Goal: Information Seeking & Learning: Learn about a topic

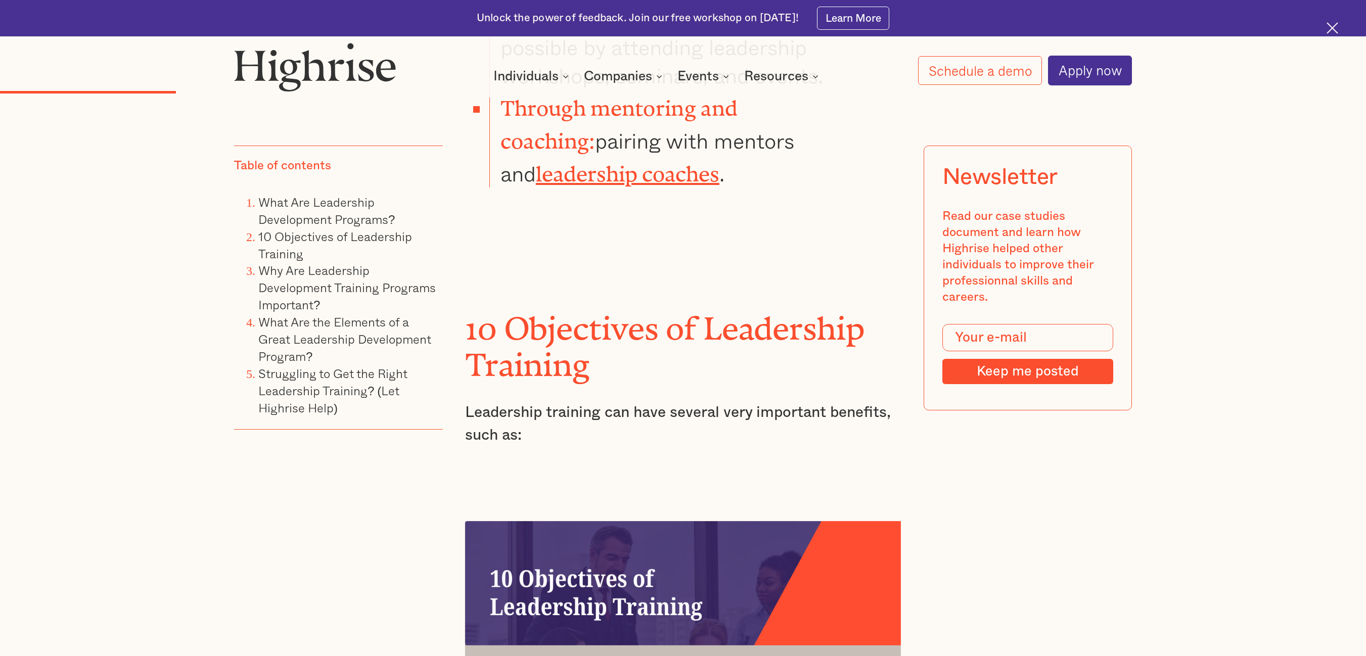
scroll to position [1569, 0]
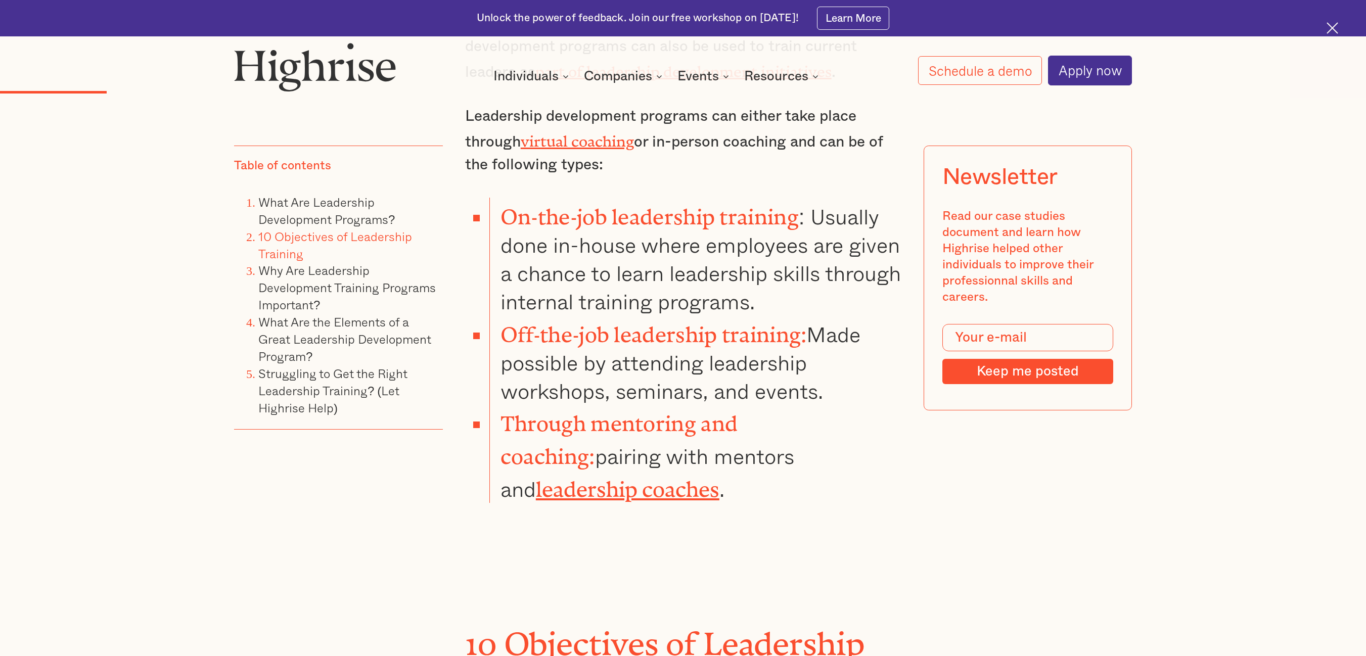
drag, startPoint x: 1332, startPoint y: 1, endPoint x: 840, endPoint y: 467, distance: 677.4
click at [858, 121] on p "Leadership development programs can either take place through virtual coaching …" at bounding box center [683, 140] width 436 height 71
click at [1331, 26] on img at bounding box center [1333, 28] width 12 height 12
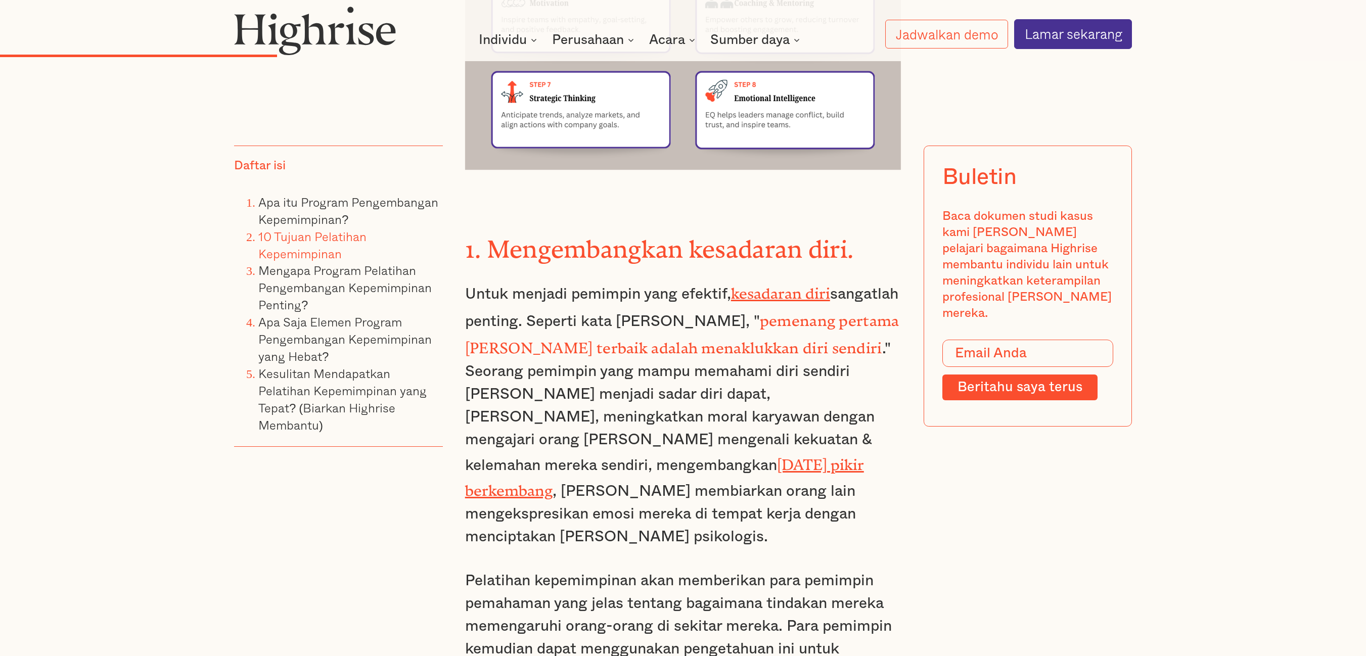
scroll to position [3232, 0]
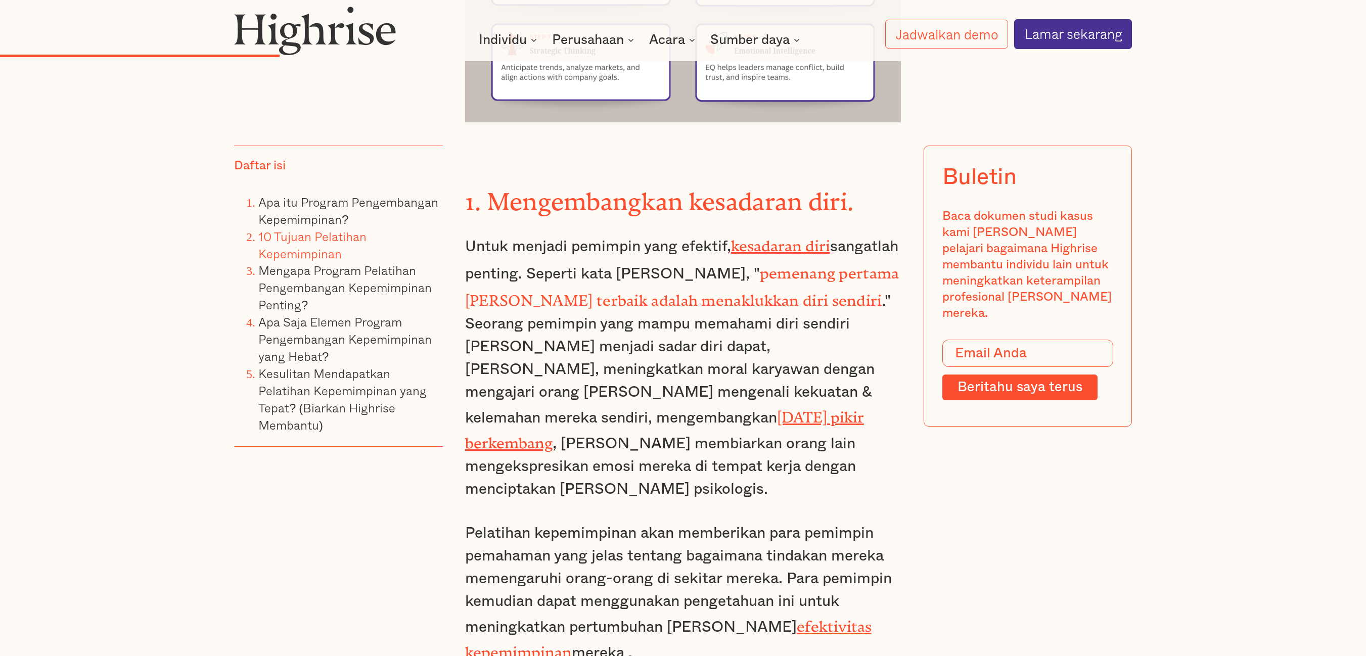
drag, startPoint x: 500, startPoint y: 438, endPoint x: 599, endPoint y: 479, distance: 107.4
copy font "Meningkatkan keterampilan komunikasi"
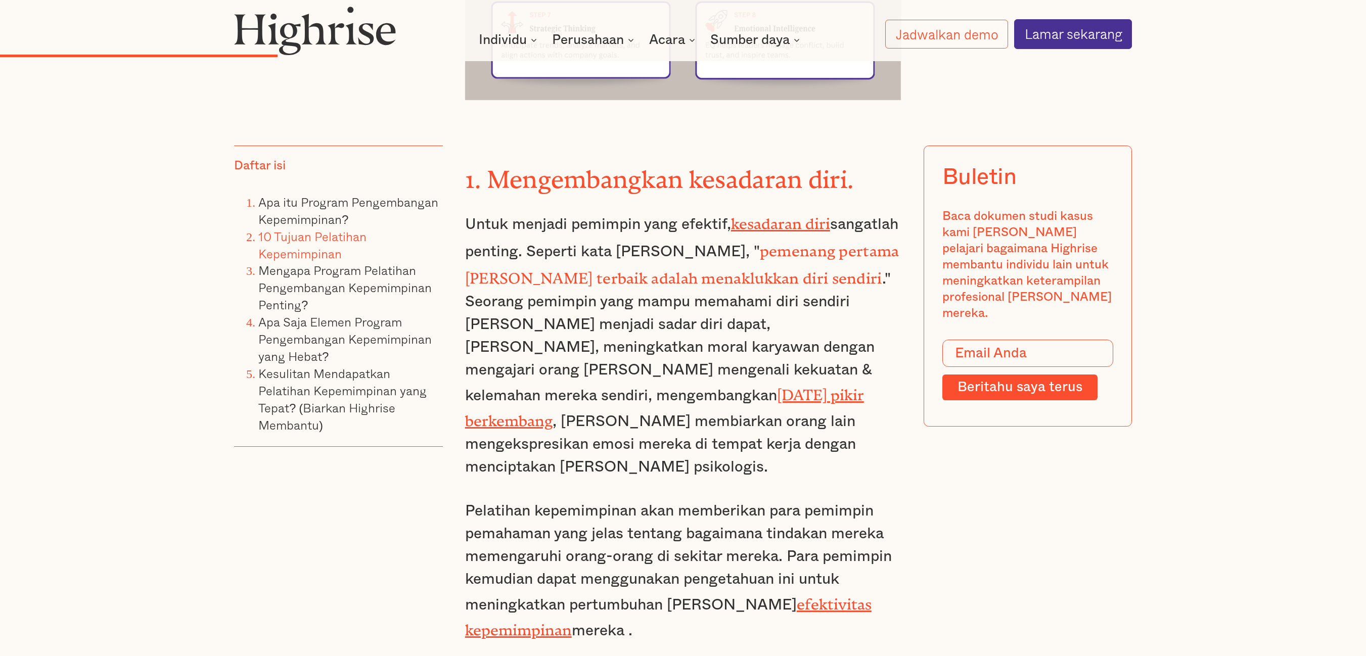
scroll to position [3333, 0]
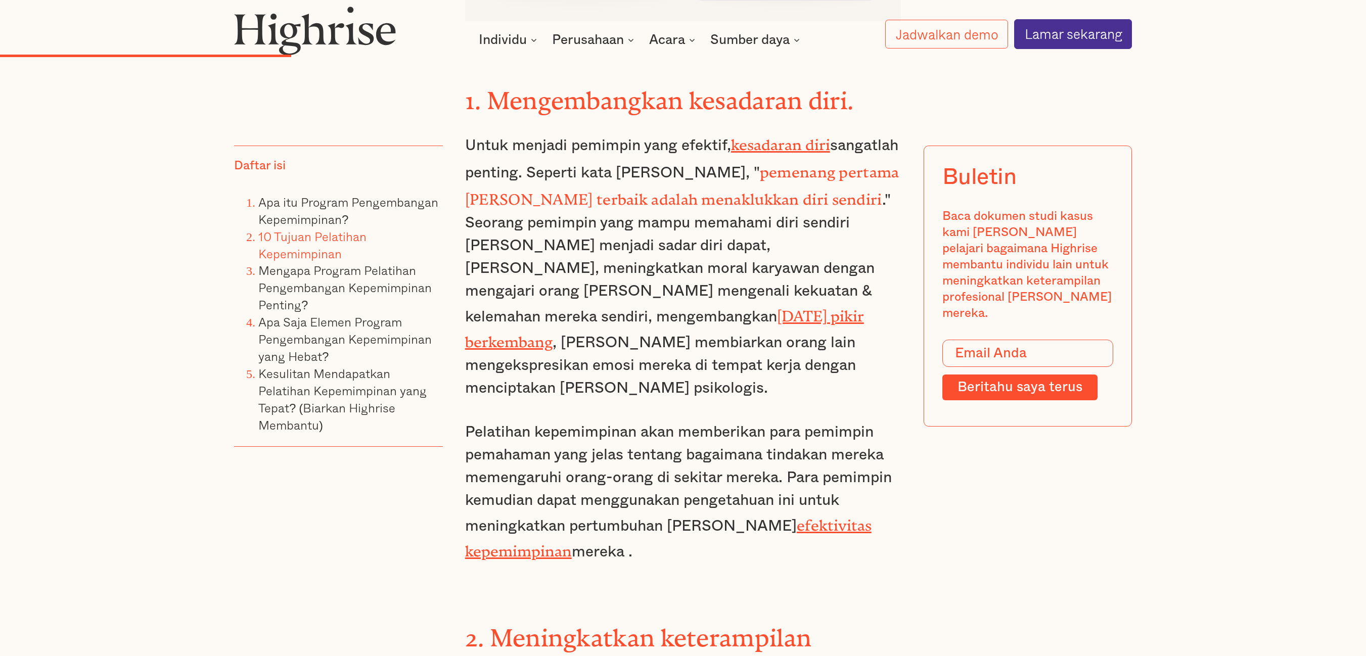
drag, startPoint x: 706, startPoint y: 436, endPoint x: 752, endPoint y: 524, distance: 99.5
copy font "berupaya mengomunikasikan gagasan secara jelas dengan mendengarkan secara aktif…"
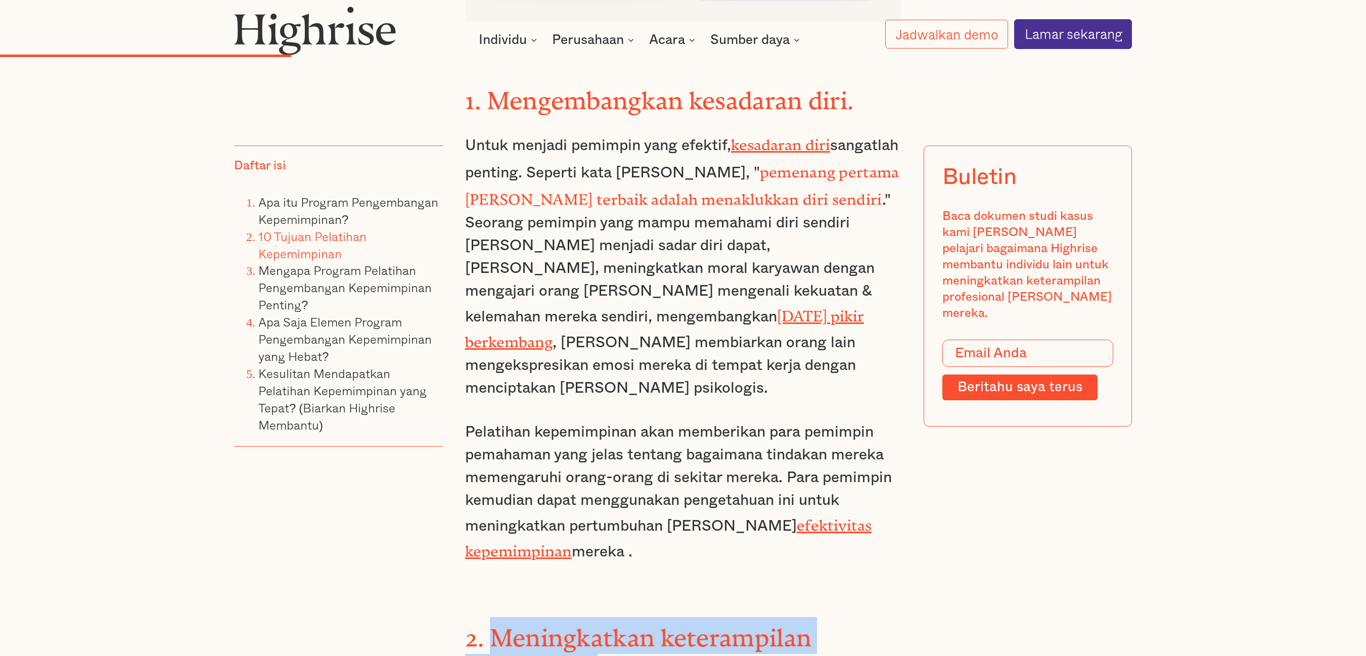
drag, startPoint x: 500, startPoint y: 338, endPoint x: 596, endPoint y: 368, distance: 100.8
click at [596, 624] on font "2. Meningkatkan keterampilan komunikasi." at bounding box center [638, 650] width 346 height 53
copy font "Meningkatkan keterampilan komunikasi"
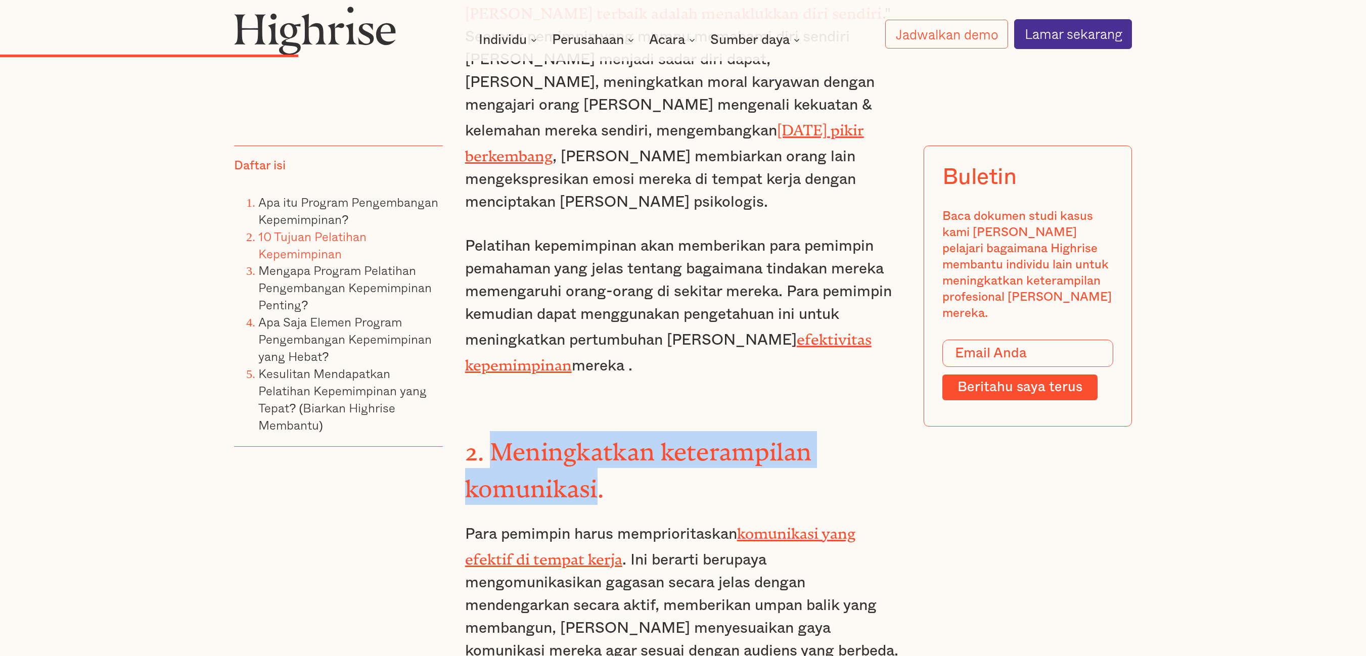
scroll to position [3536, 0]
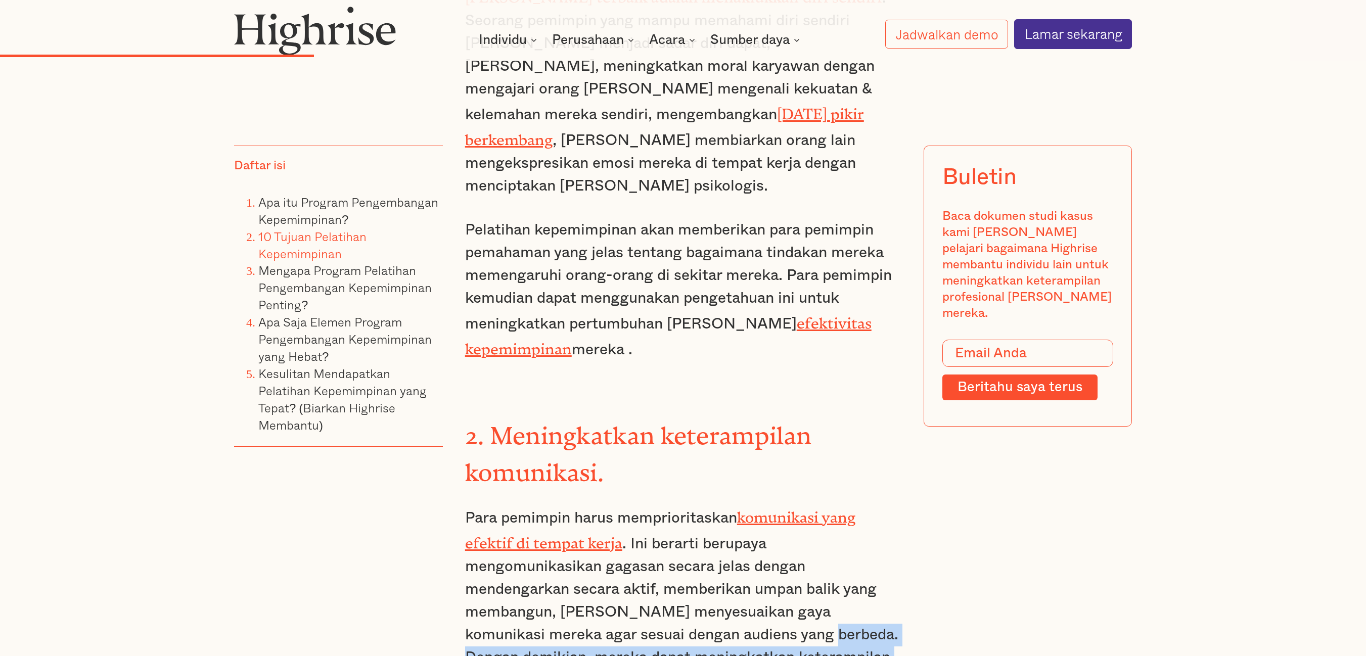
drag, startPoint x: 770, startPoint y: 323, endPoint x: 860, endPoint y: 373, distance: 103.2
click at [860, 536] on font ". Ini berarti berupaya mengomunikasikan gagasan secara jelas dengan mendengarka…" at bounding box center [681, 623] width 433 height 174
copy font "Dengan demikian, mereka dapat meningkatkan keterampilan kepemimpinan [PERSON_NA…"
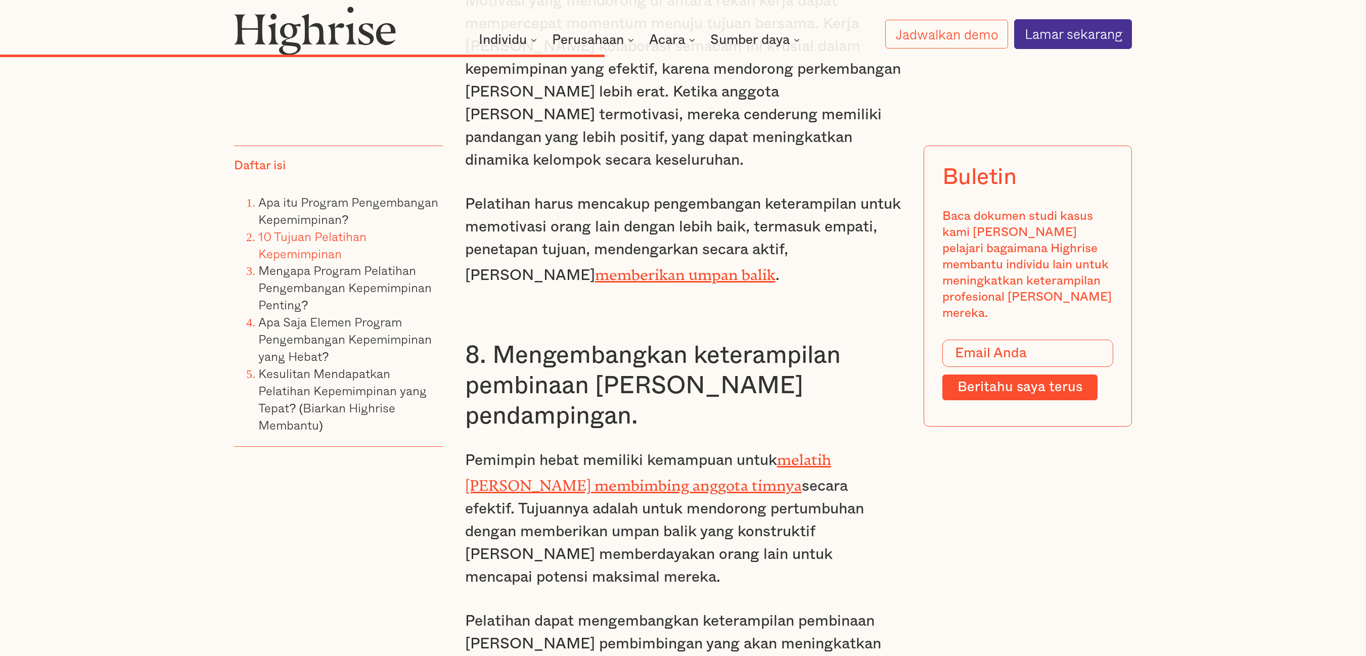
scroll to position [6165, 0]
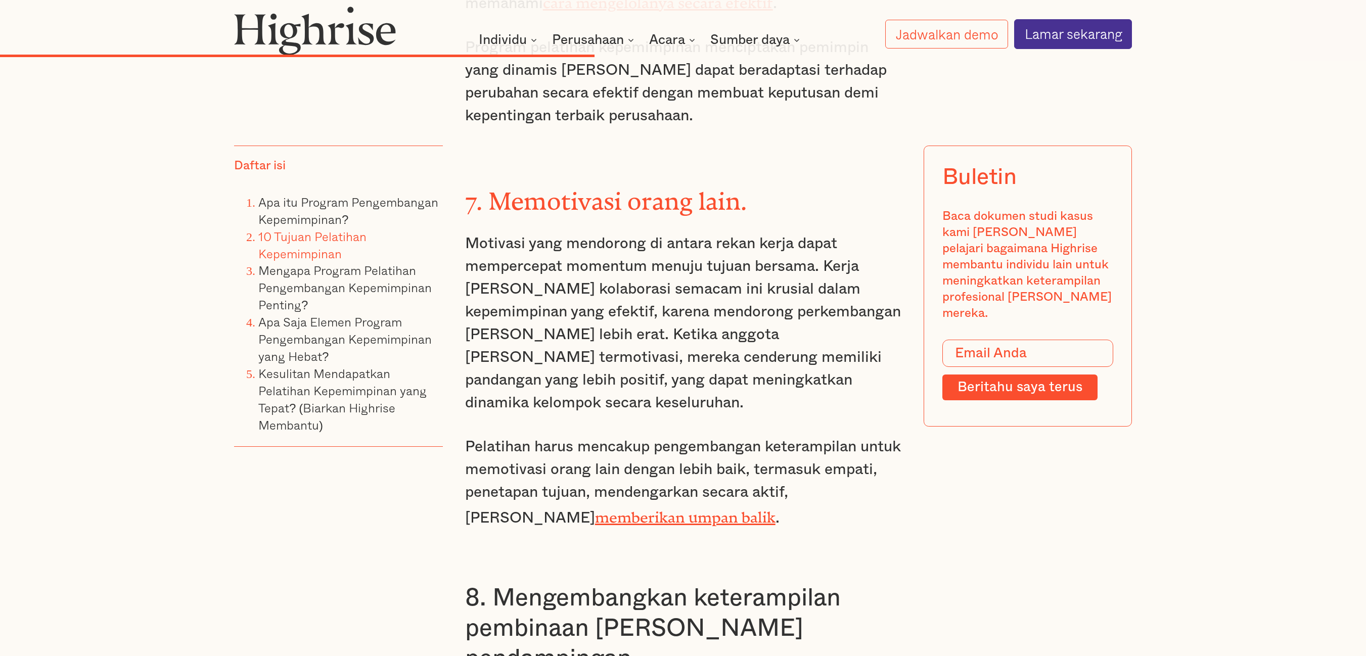
drag, startPoint x: 497, startPoint y: 414, endPoint x: 655, endPoint y: 453, distance: 163.6
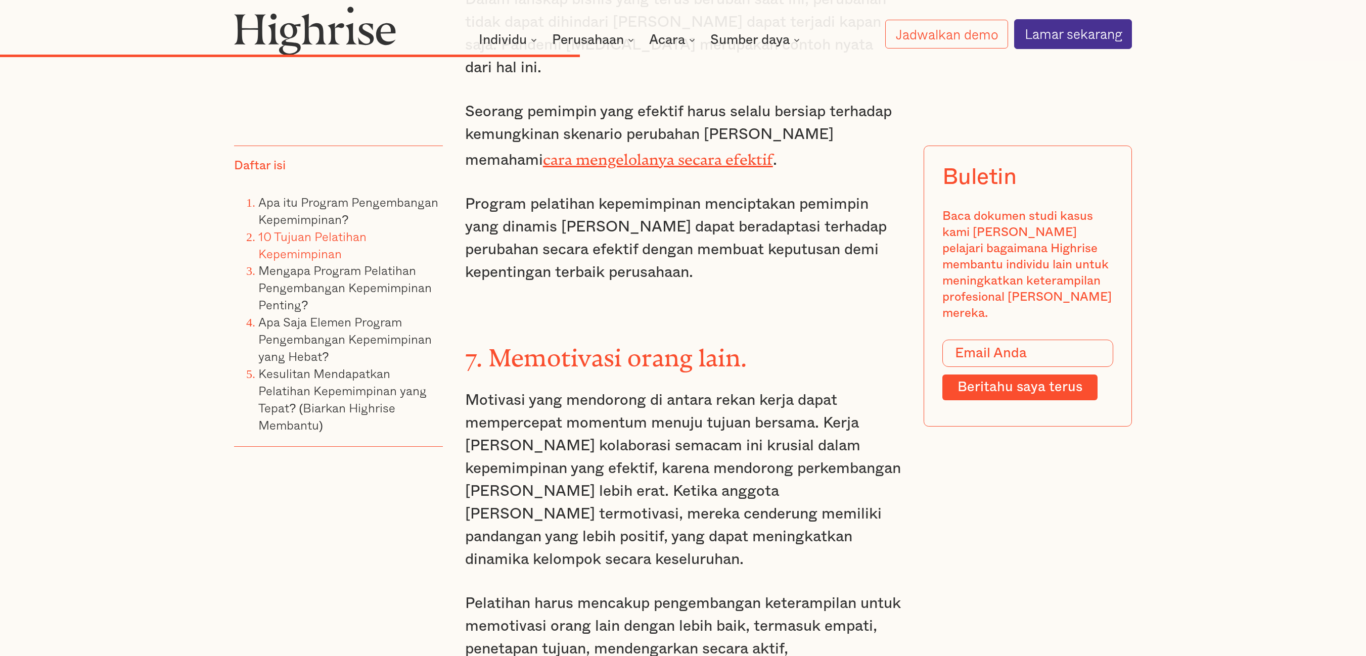
scroll to position [6064, 0]
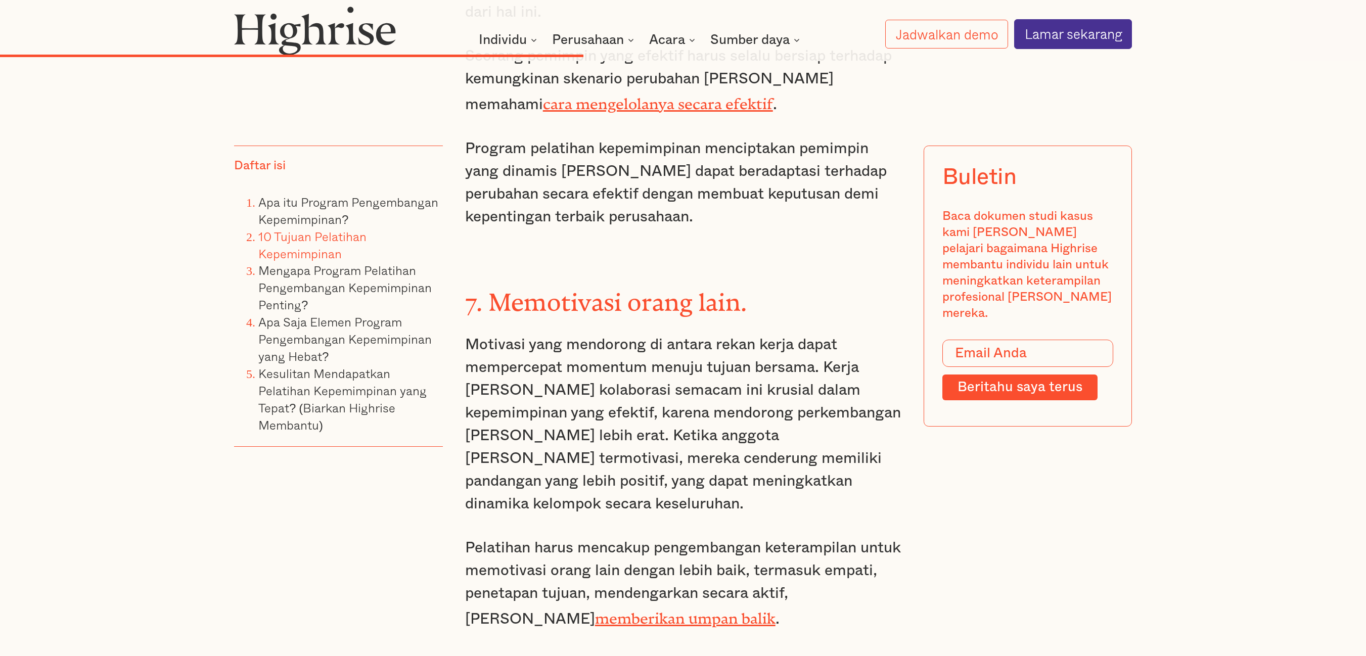
copy font "Menyempurnakan keterampilan berpikir strategis"
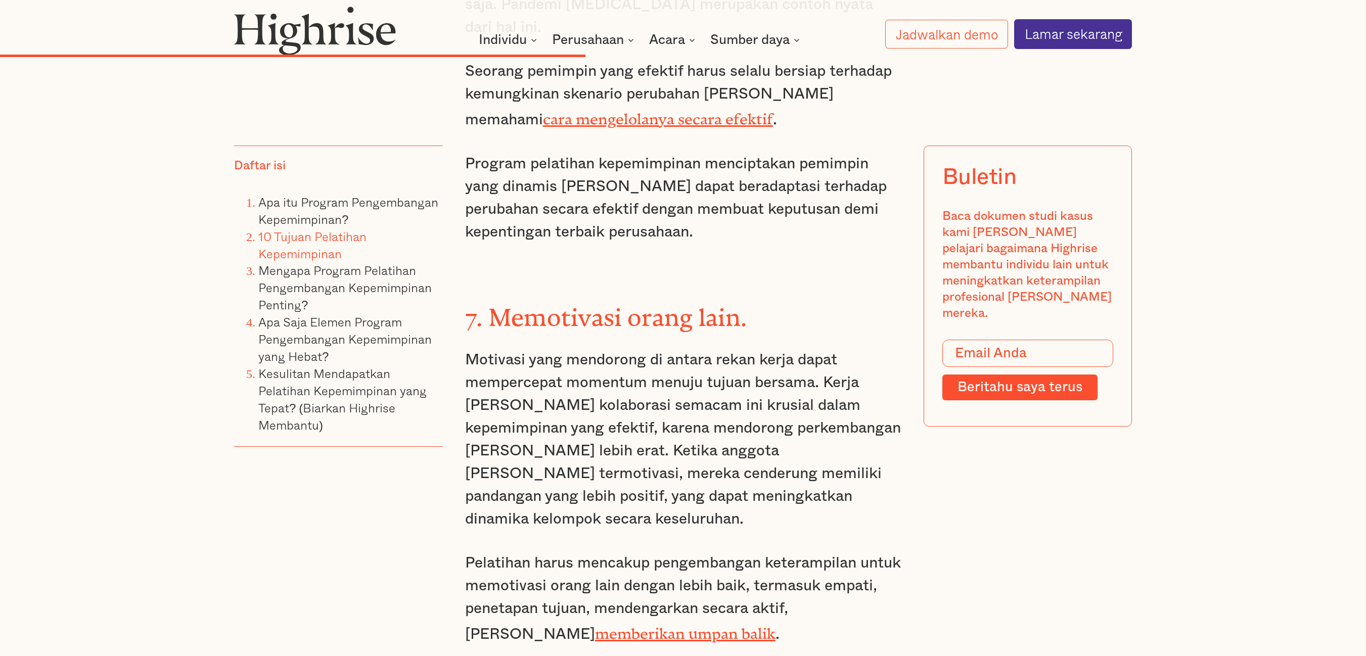
scroll to position [5963, 0]
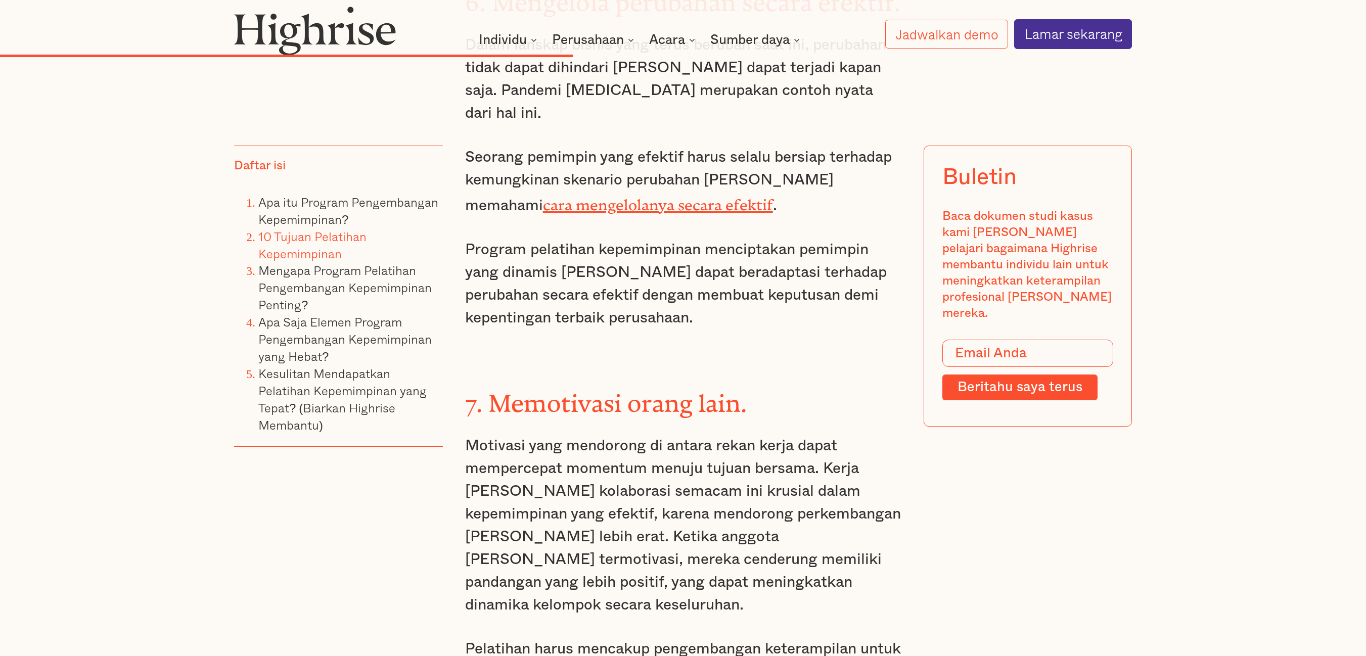
drag, startPoint x: 505, startPoint y: 282, endPoint x: 722, endPoint y: 304, distance: 218.6
drag, startPoint x: 496, startPoint y: 270, endPoint x: 804, endPoint y: 309, distance: 311.0
copy font "Mengembangkan keterampilan pembinaan [PERSON_NAME] pendampingan"
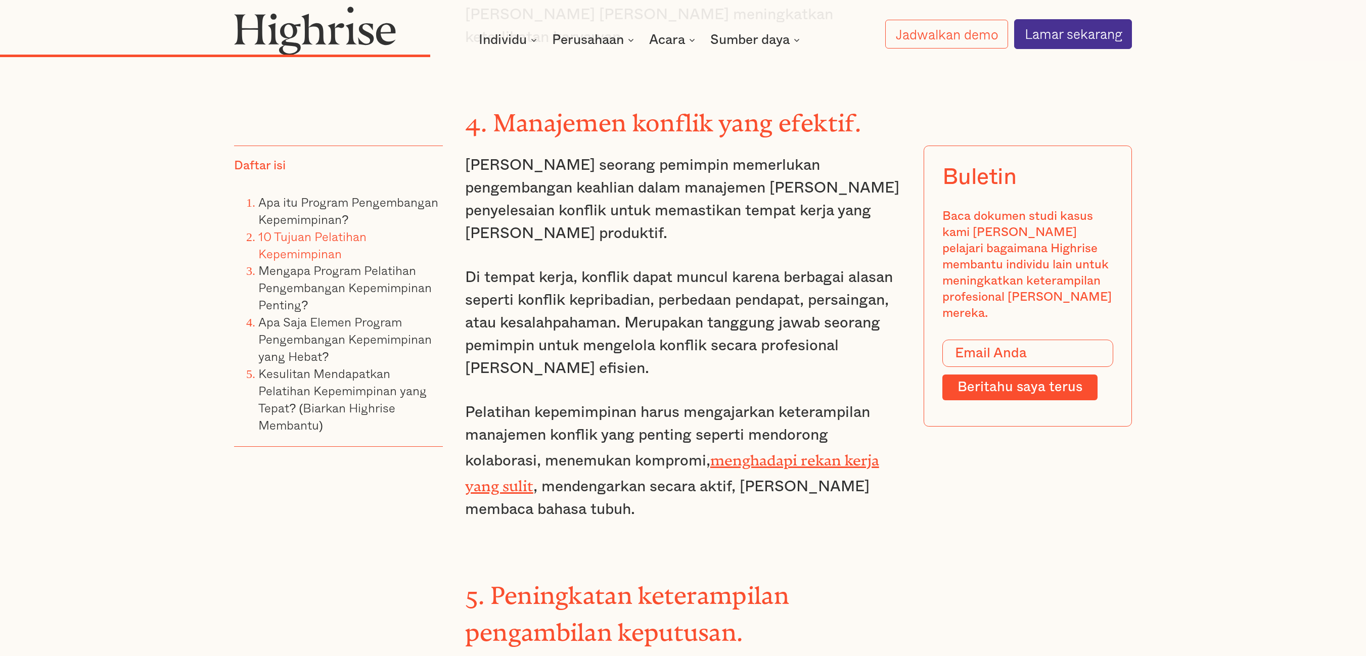
scroll to position [4648, 0]
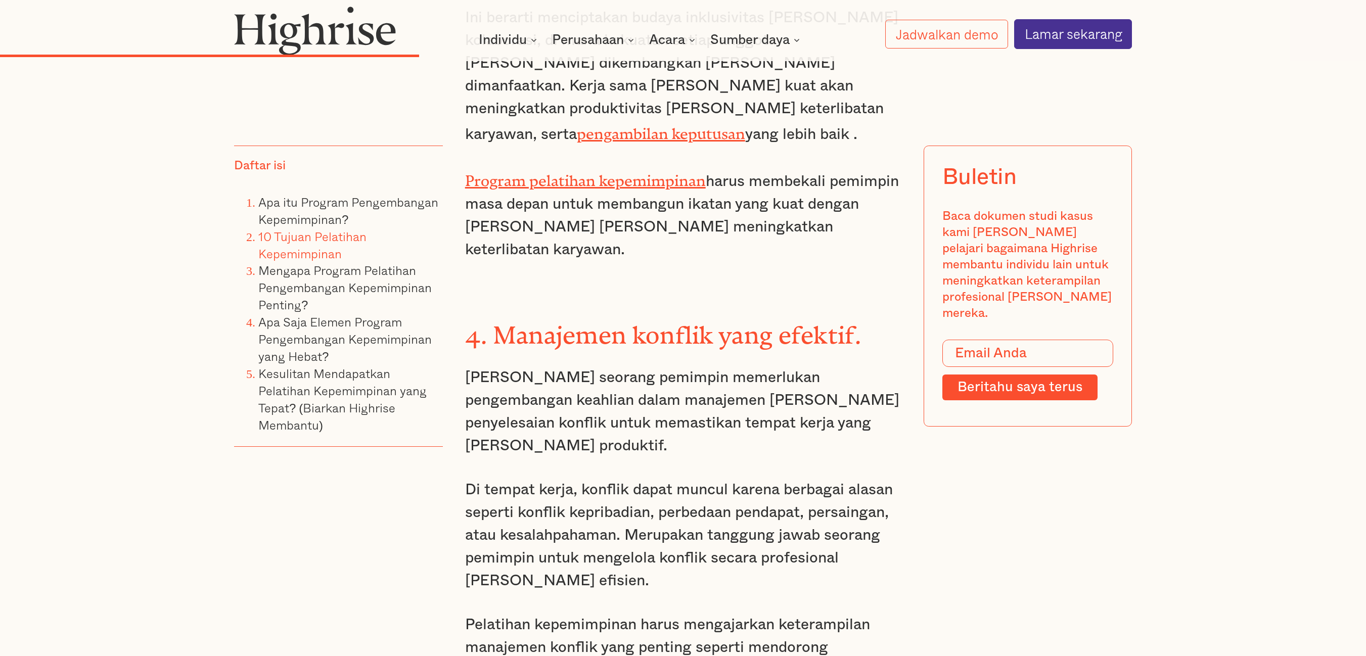
drag, startPoint x: 496, startPoint y: 353, endPoint x: 730, endPoint y: 387, distance: 237.1
copy font "Peningkatan keterampilan pengambilan keputusan"
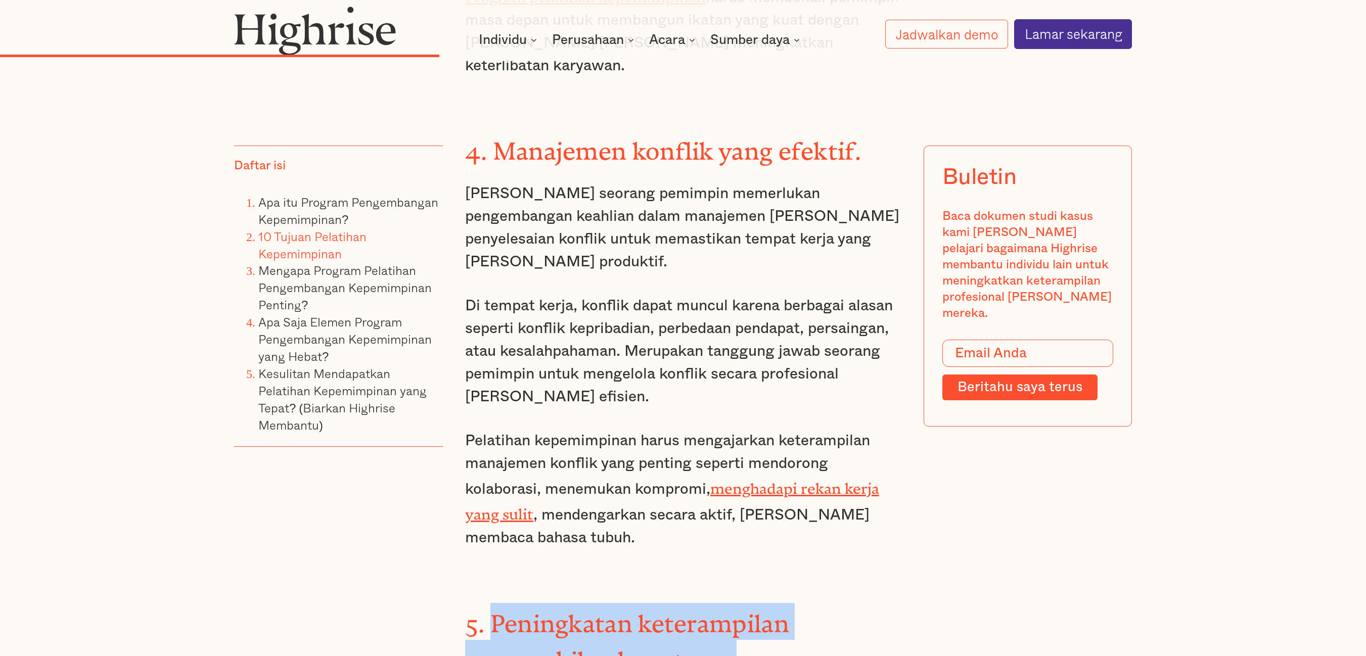
scroll to position [4850, 0]
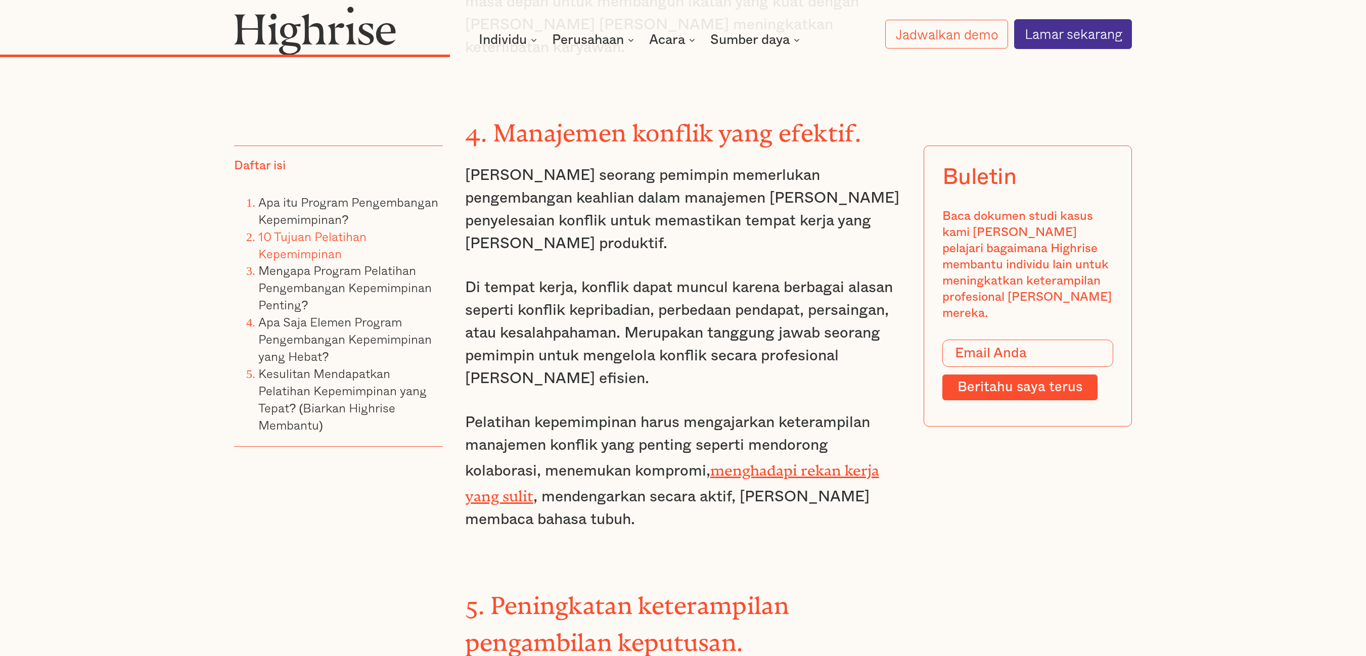
drag, startPoint x: 843, startPoint y: 363, endPoint x: 880, endPoint y: 431, distance: 76.9
copy font "ara mengumpulkan [PERSON_NAME] menganalisis informasi yang relevan, mempertimba…"
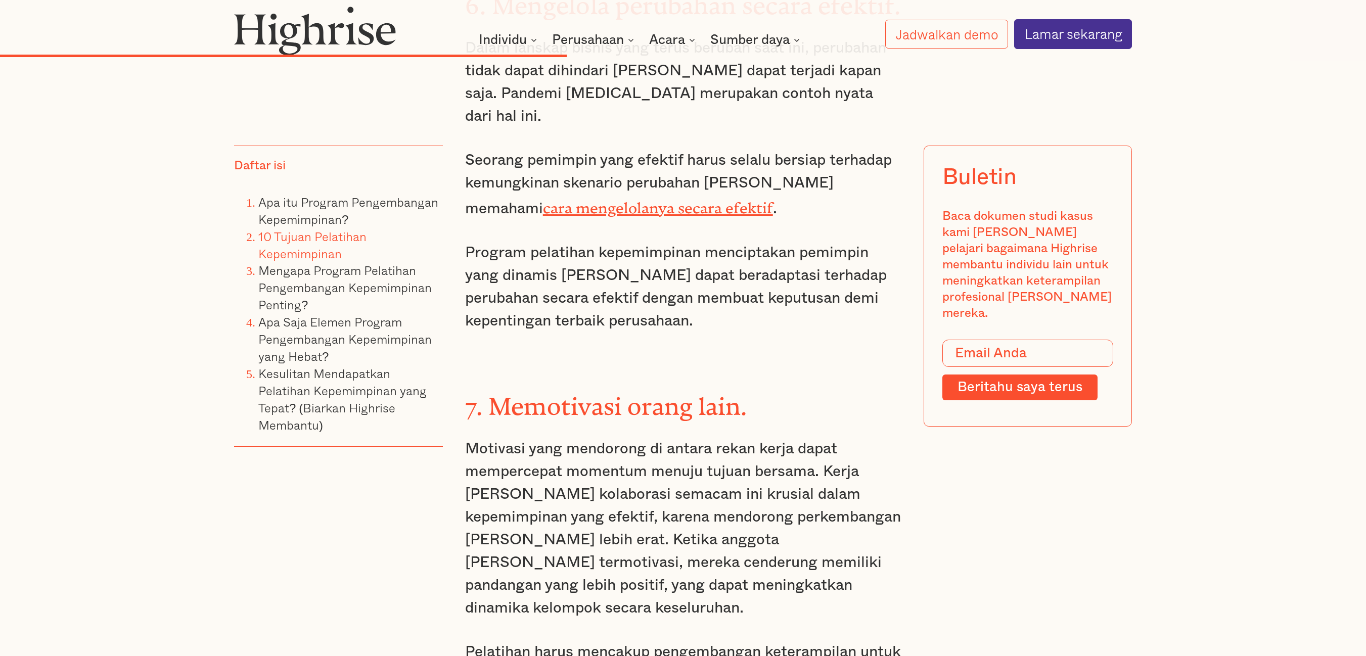
scroll to position [6064, 0]
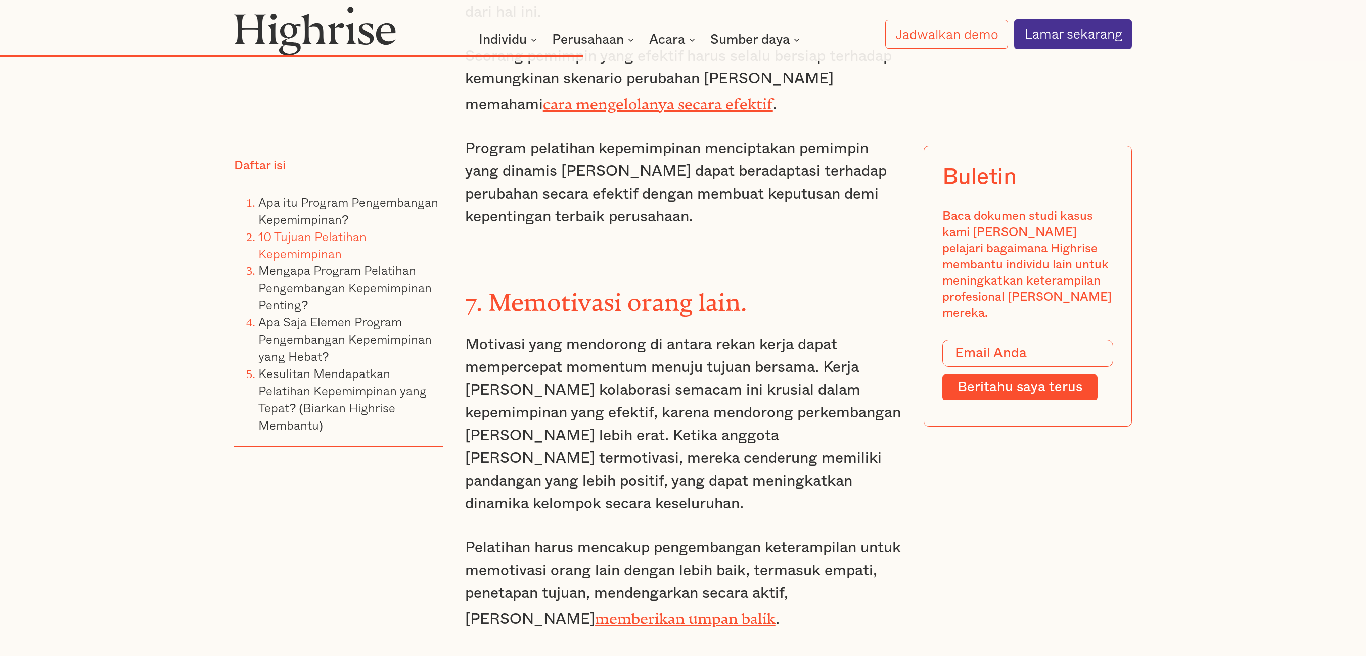
drag, startPoint x: 504, startPoint y: 181, endPoint x: 812, endPoint y: 216, distance: 310.5
copy font "Mengembangkan keterampilan pembinaan [PERSON_NAME] pendampingan"
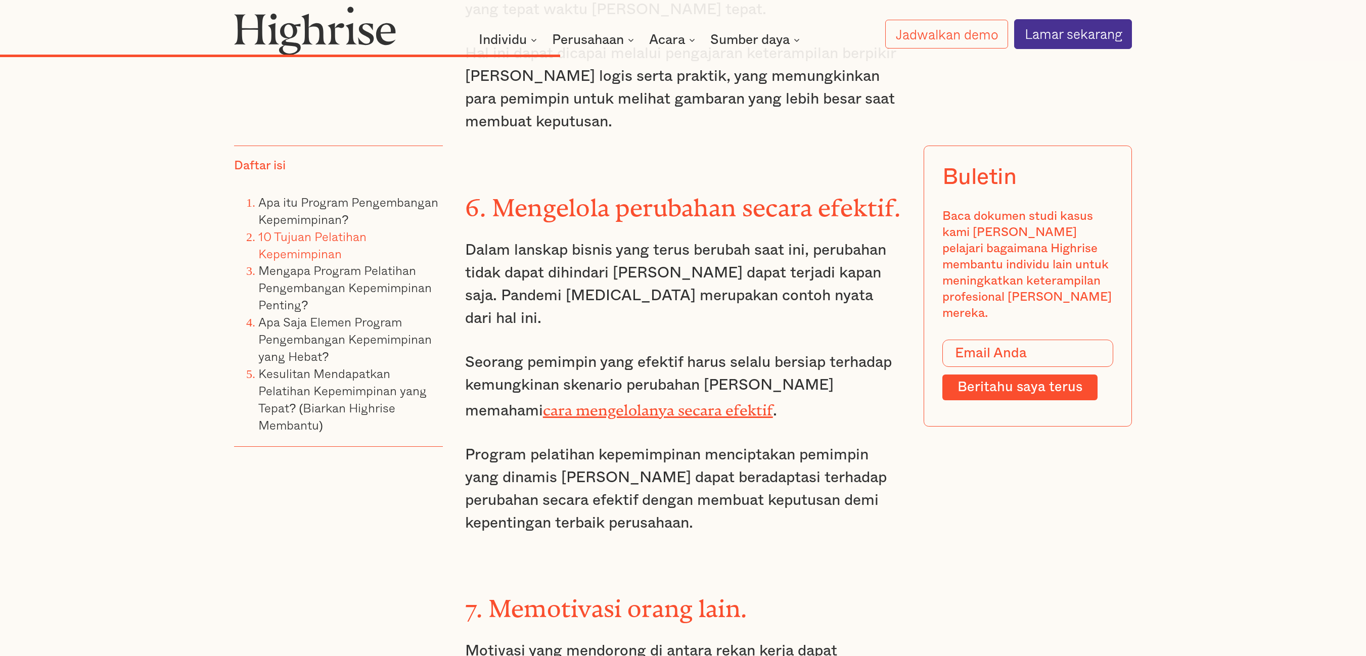
scroll to position [5862, 0]
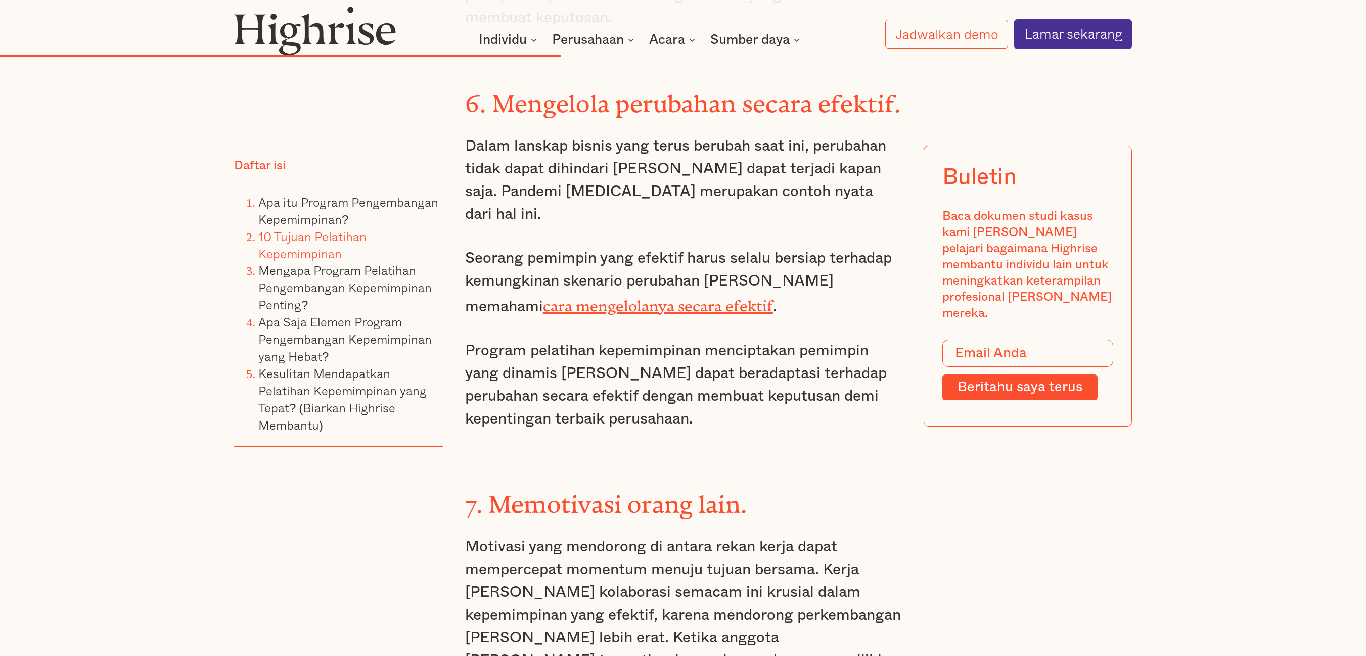
drag, startPoint x: 468, startPoint y: 494, endPoint x: 716, endPoint y: 545, distance: 253.1
copy font "untuk mendorong pertumbuhan dengan memberikan umpan balik yang konstruktif [PER…"
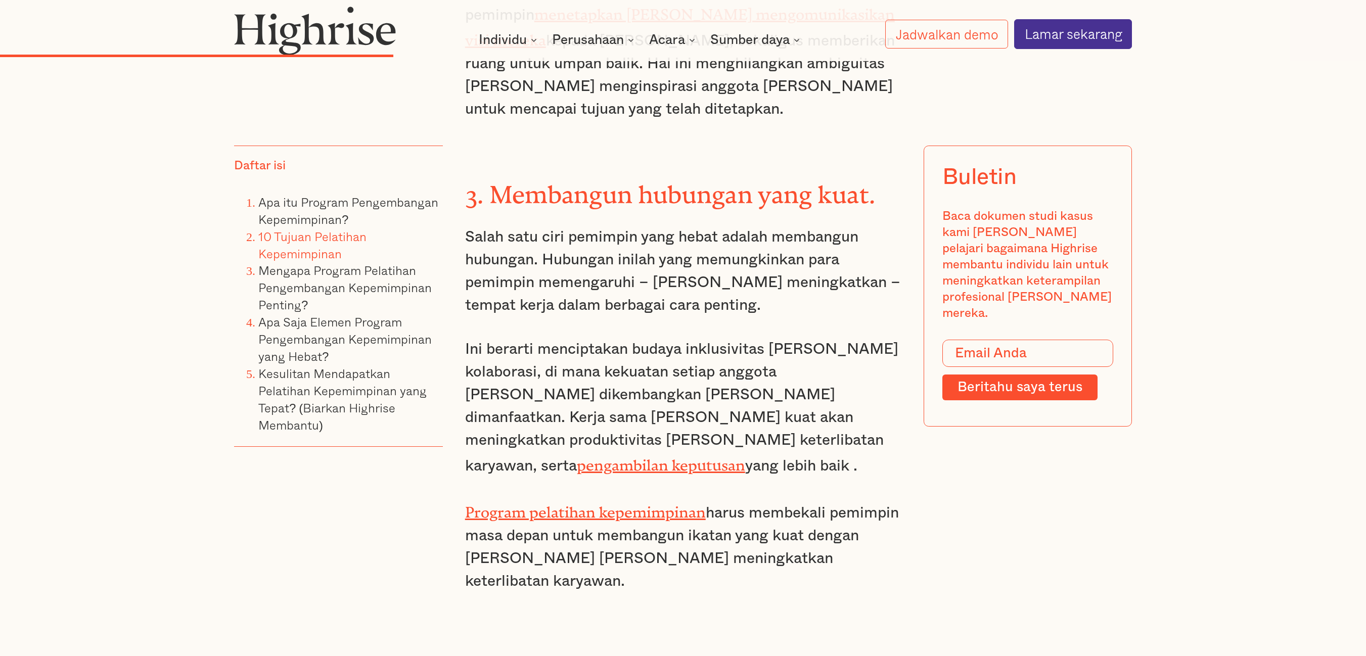
scroll to position [4345, 0]
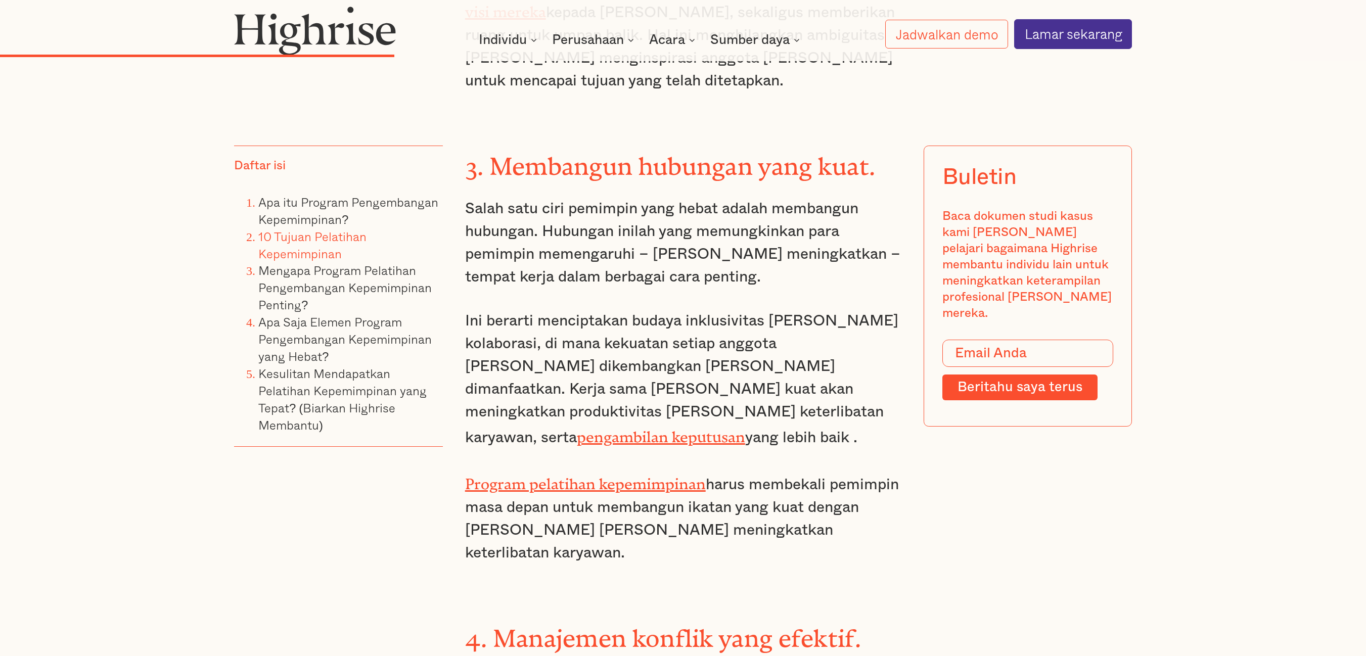
drag, startPoint x: 468, startPoint y: 483, endPoint x: 623, endPoint y: 494, distance: 155.1
drag, startPoint x: 638, startPoint y: 483, endPoint x: 702, endPoint y: 487, distance: 63.8
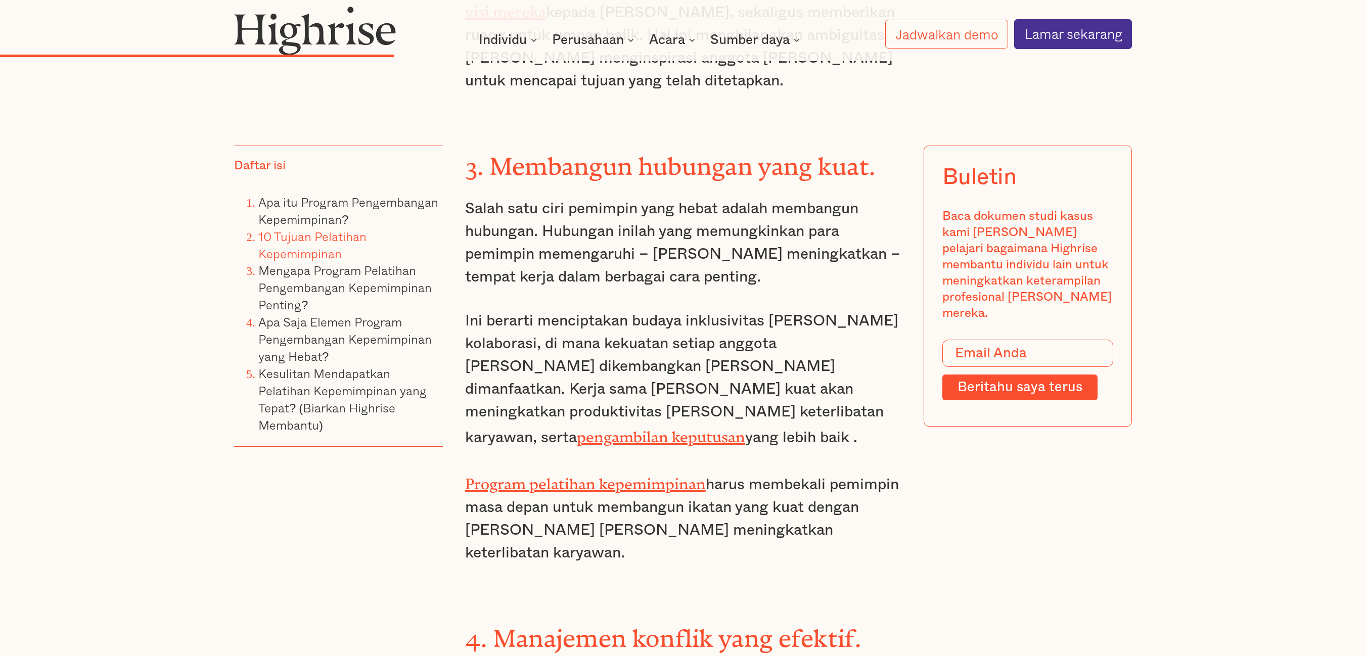
drag, startPoint x: 686, startPoint y: 488, endPoint x: 503, endPoint y: 580, distance: 204.9
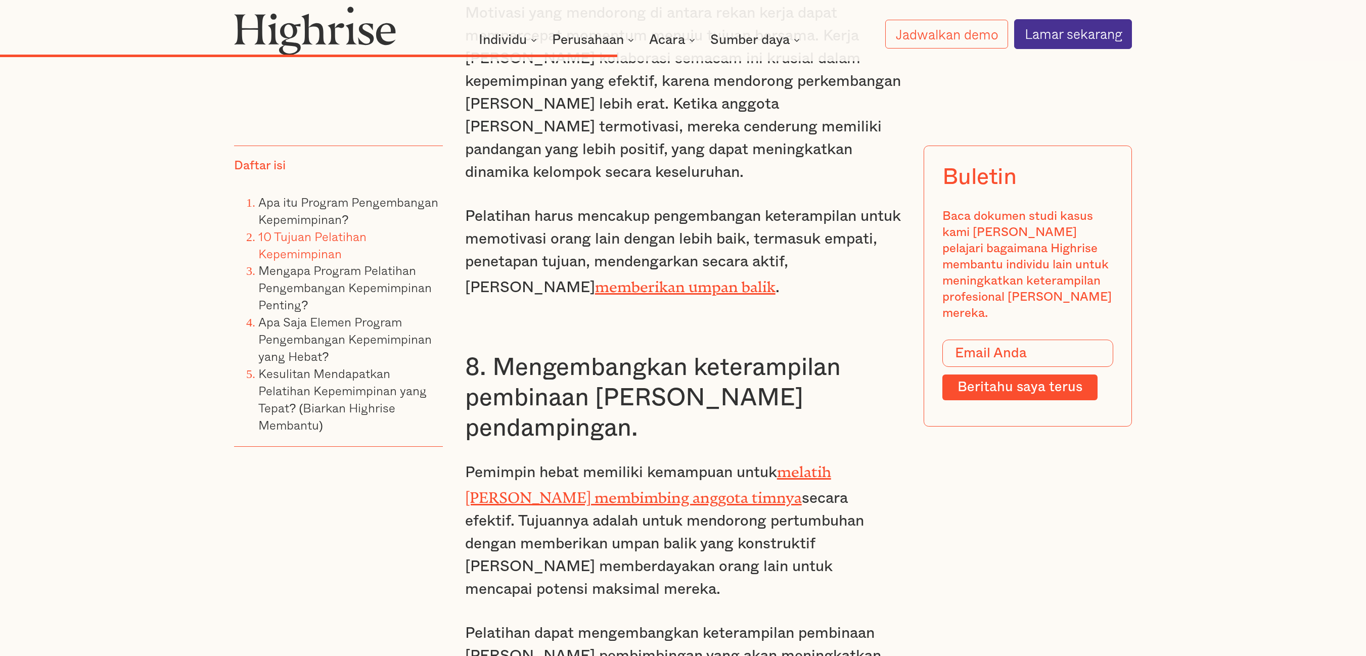
scroll to position [6367, 0]
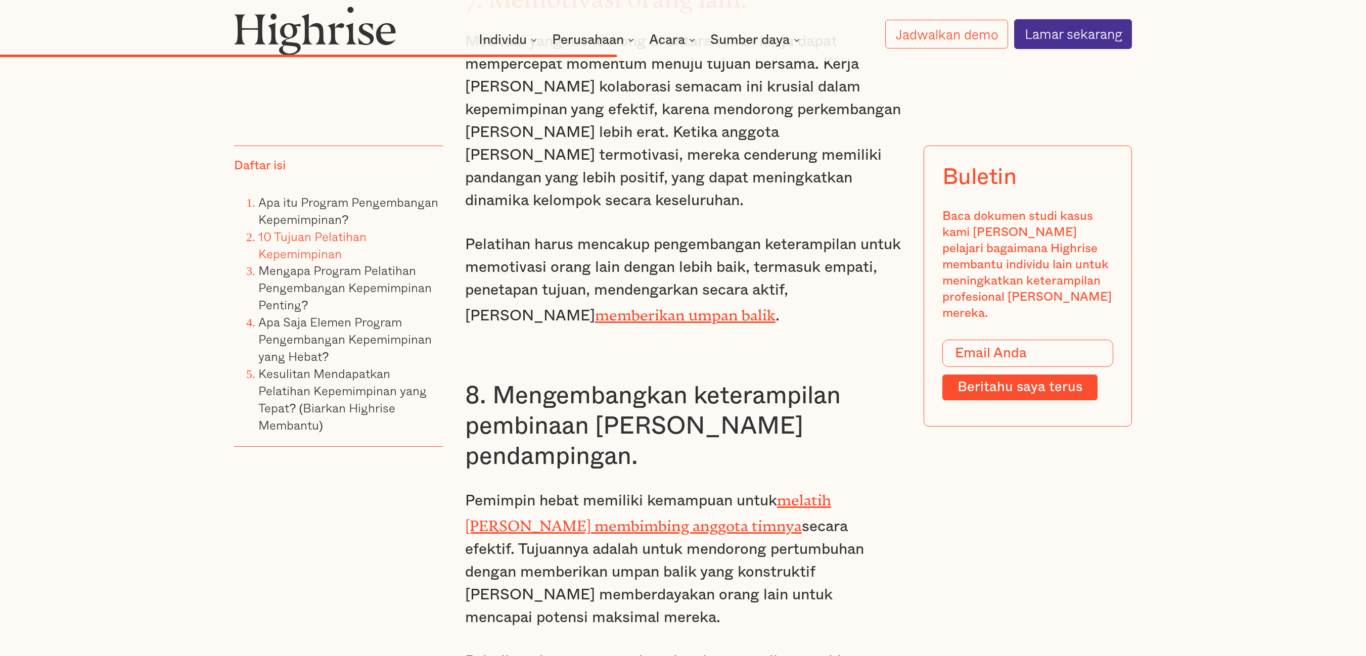
drag, startPoint x: 509, startPoint y: 344, endPoint x: 551, endPoint y: 407, distance: 75.7
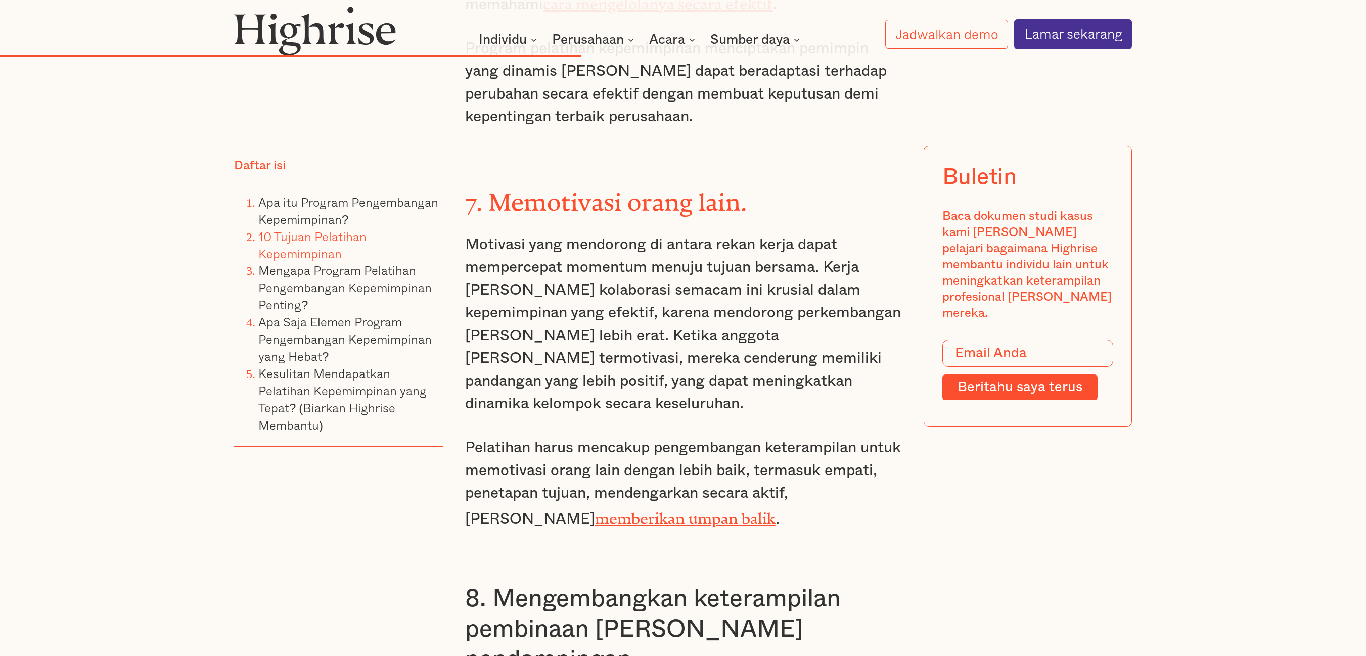
scroll to position [6165, 0]
drag, startPoint x: 467, startPoint y: 192, endPoint x: 714, endPoint y: 237, distance: 250.7
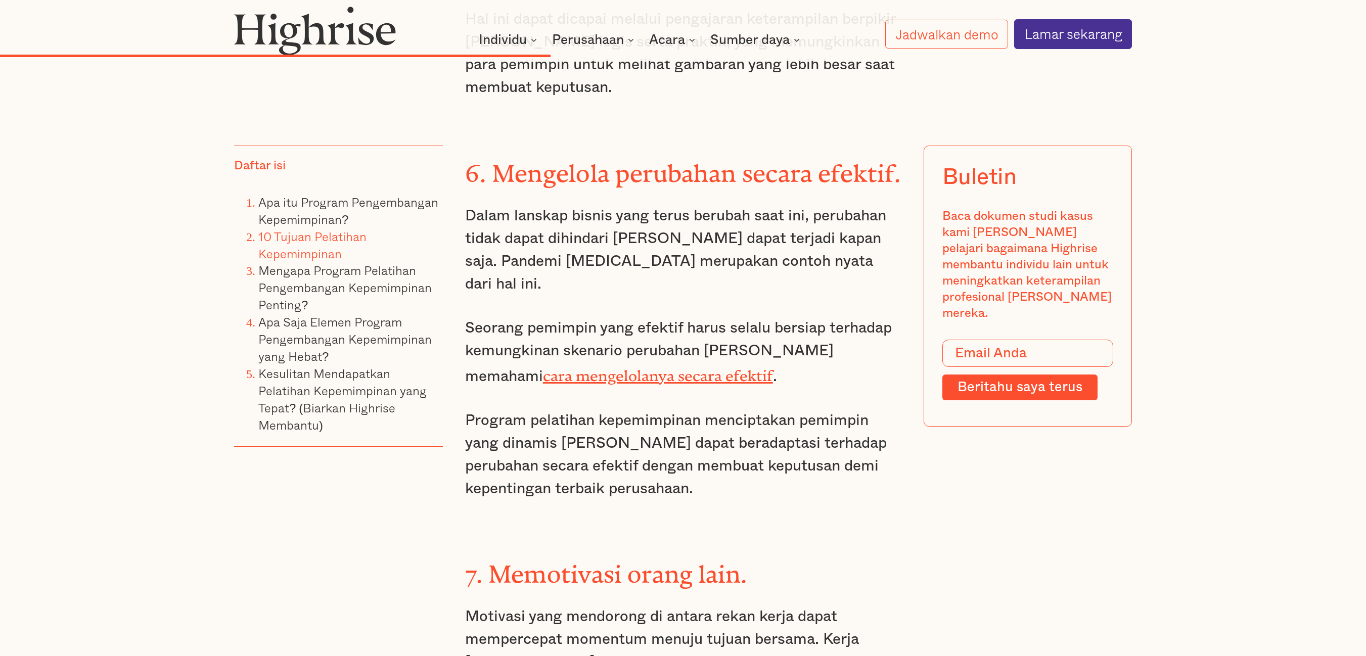
scroll to position [5760, 0]
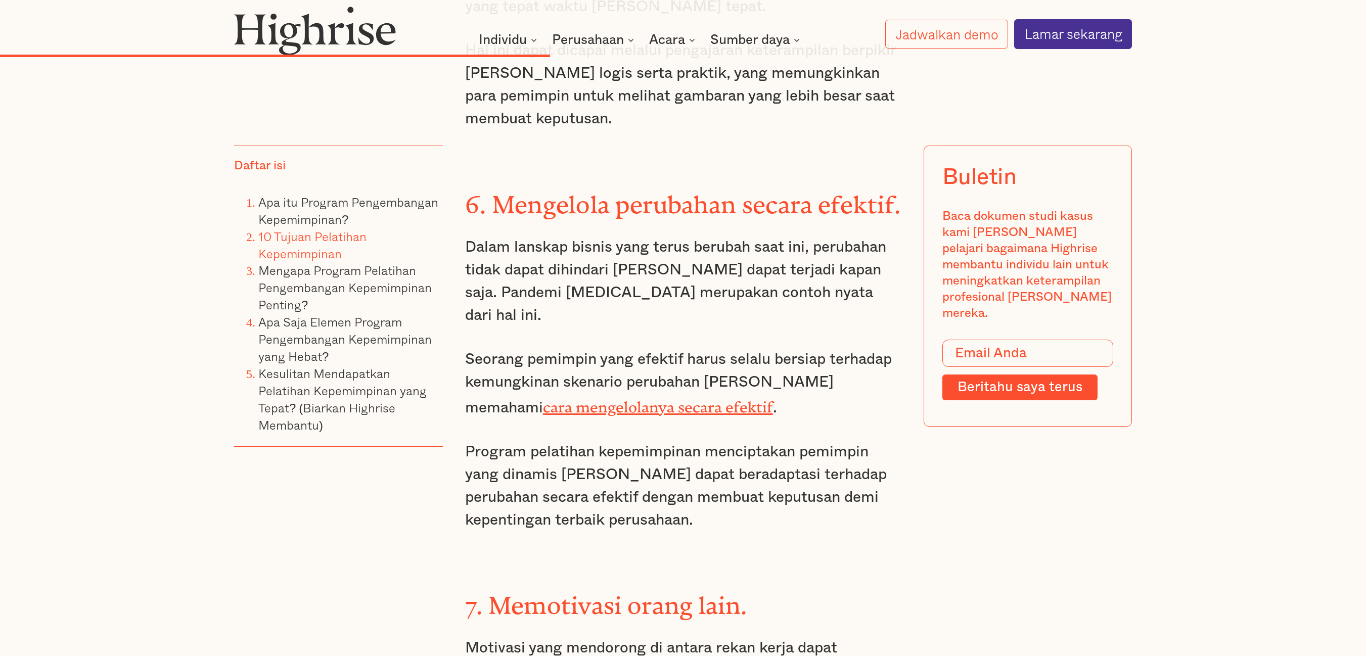
drag, startPoint x: 661, startPoint y: 332, endPoint x: 641, endPoint y: 403, distance: 73.6
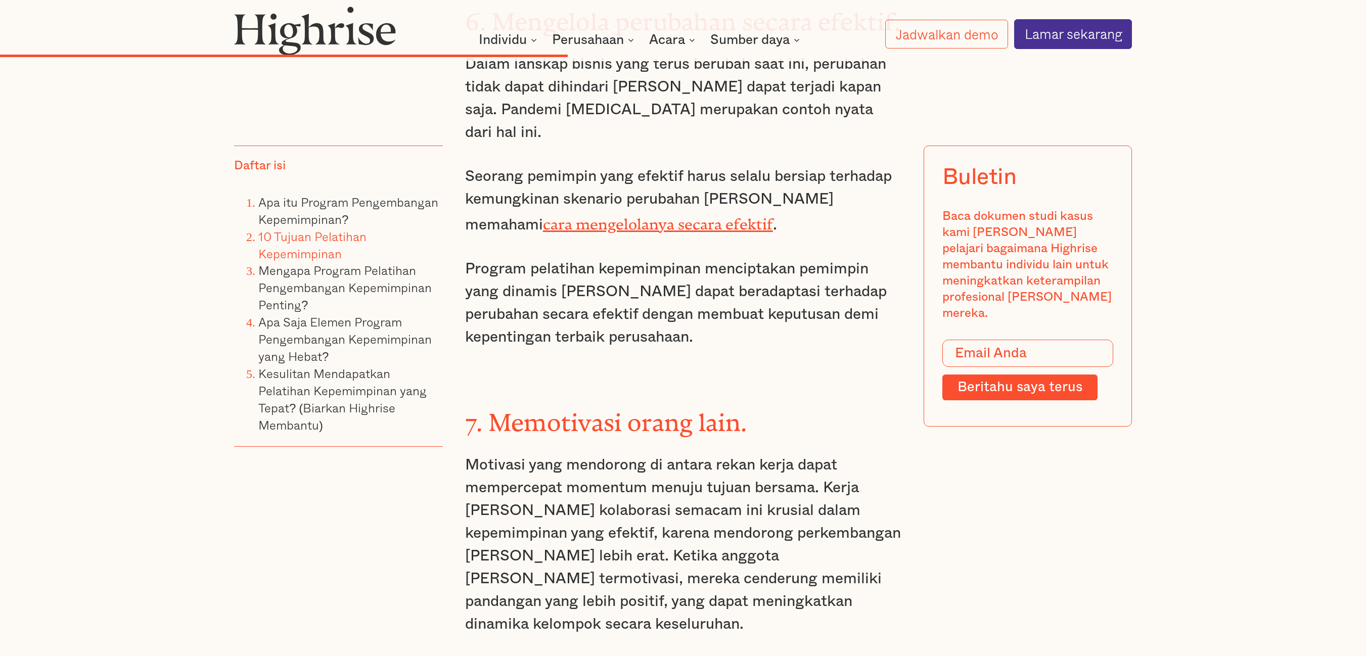
scroll to position [5963, 0]
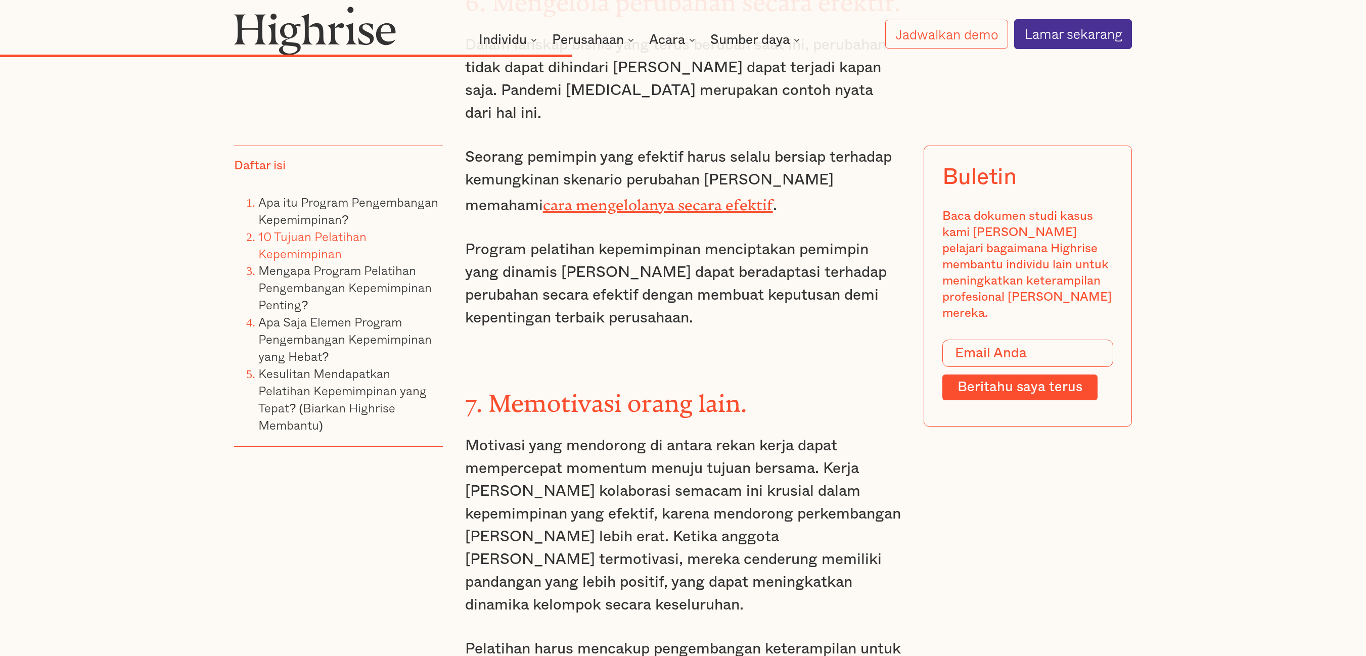
drag, startPoint x: 587, startPoint y: 485, endPoint x: 864, endPoint y: 530, distance: 280.6
drag, startPoint x: 625, startPoint y: 417, endPoint x: 714, endPoint y: 438, distance: 91.5
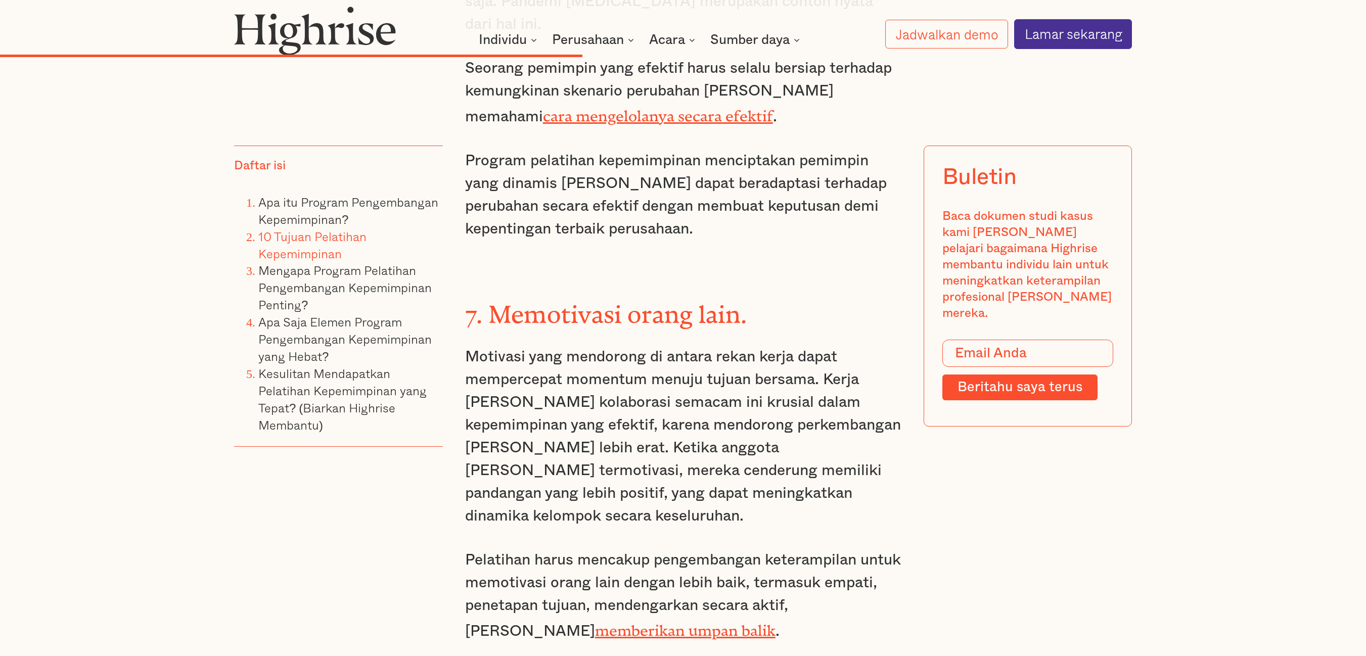
scroll to position [6064, 0]
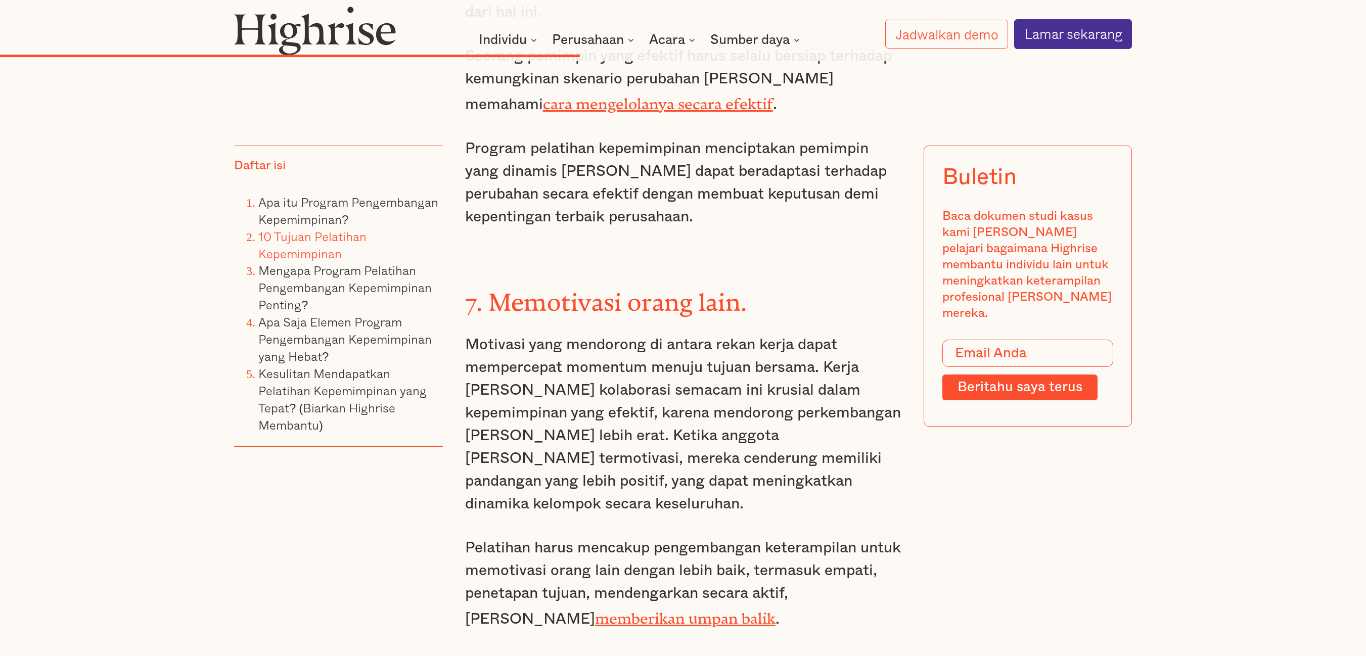
drag, startPoint x: 799, startPoint y: 386, endPoint x: 870, endPoint y: 401, distance: 72.4
drag, startPoint x: 803, startPoint y: 384, endPoint x: 784, endPoint y: 411, distance: 32.6
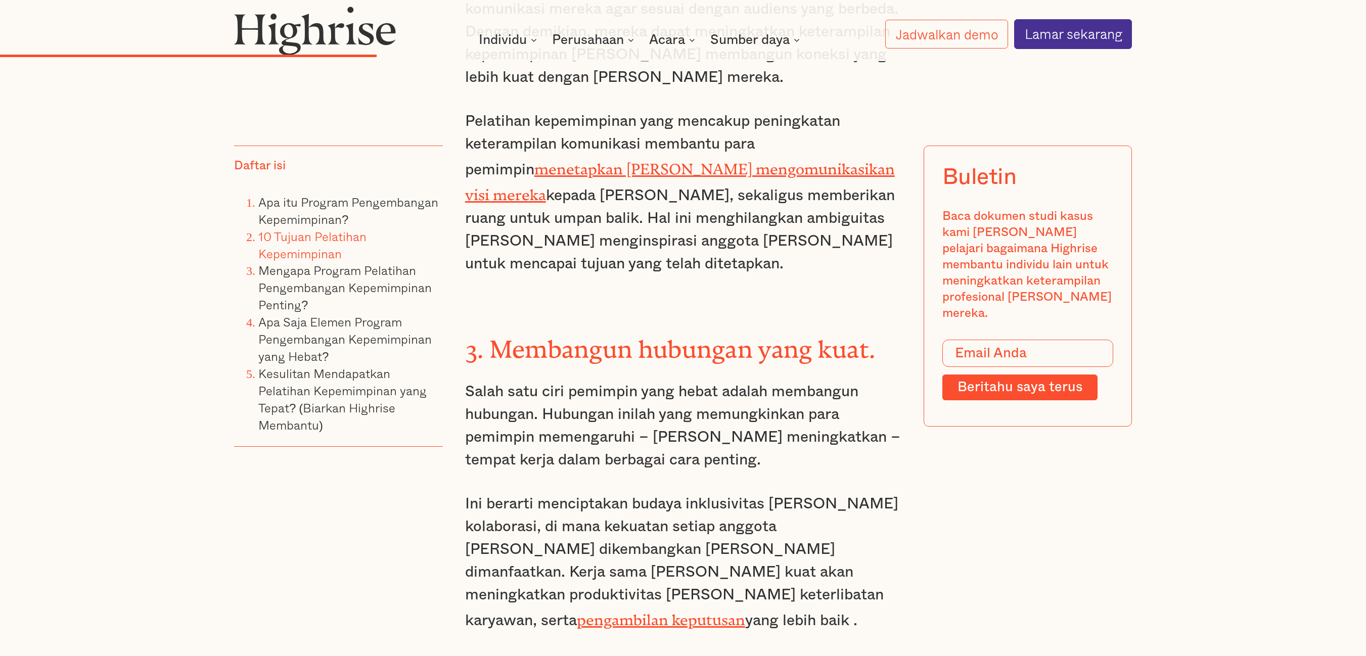
scroll to position [4142, 0]
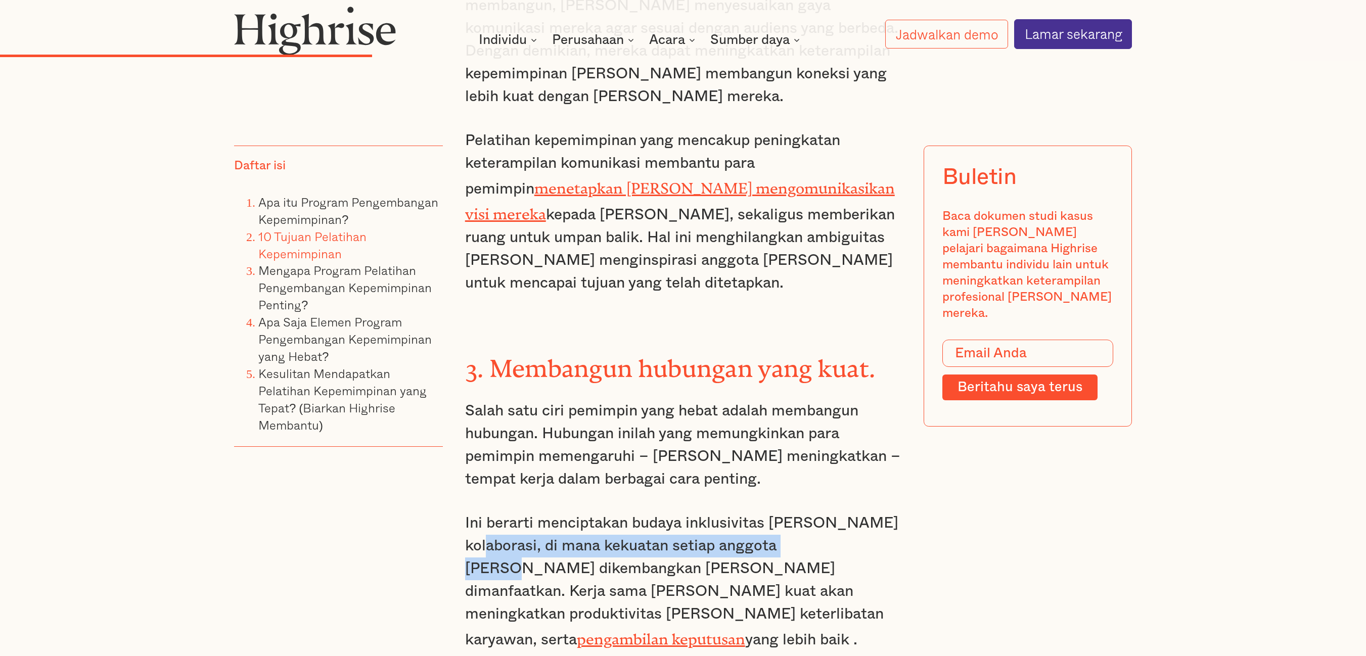
drag, startPoint x: 884, startPoint y: 152, endPoint x: 815, endPoint y: 180, distance: 74.4
click at [815, 516] on font "Ini berarti menciptakan budaya inklusivitas [PERSON_NAME] kolaborasi, di mana k…" at bounding box center [681, 582] width 433 height 132
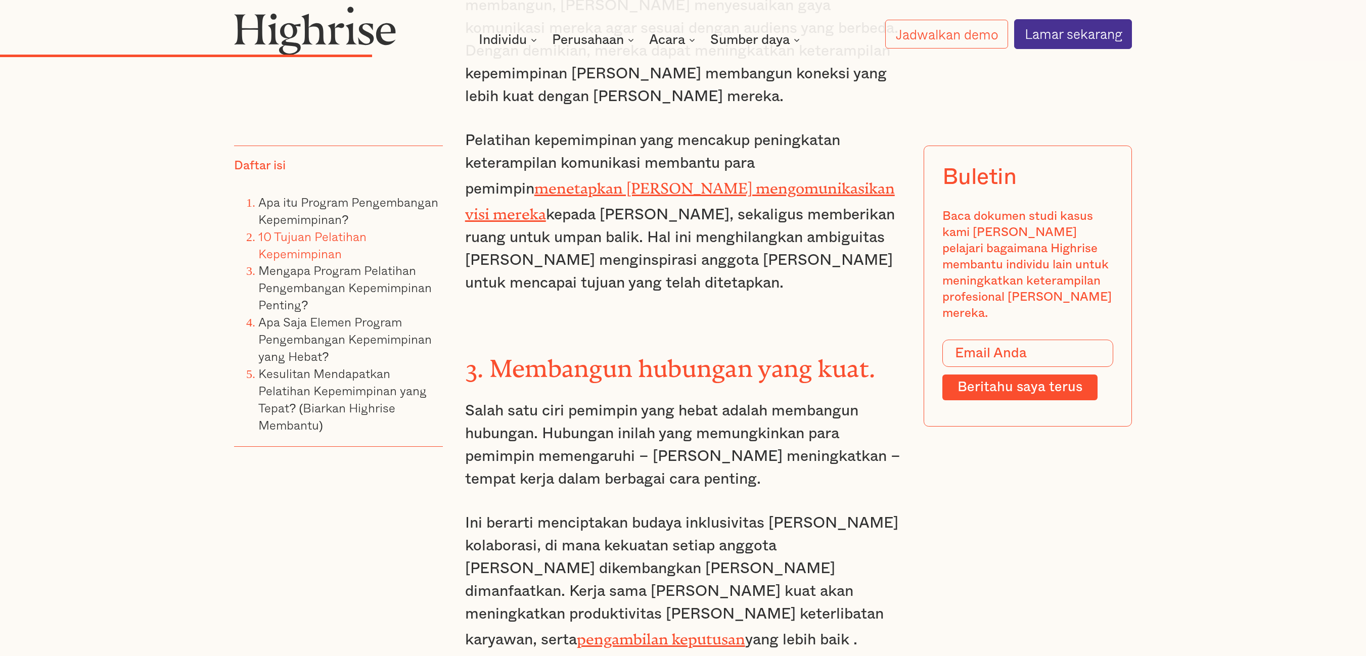
click at [875, 516] on font "Ini berarti menciptakan budaya inklusivitas [PERSON_NAME] kolaborasi, di mana k…" at bounding box center [681, 582] width 433 height 132
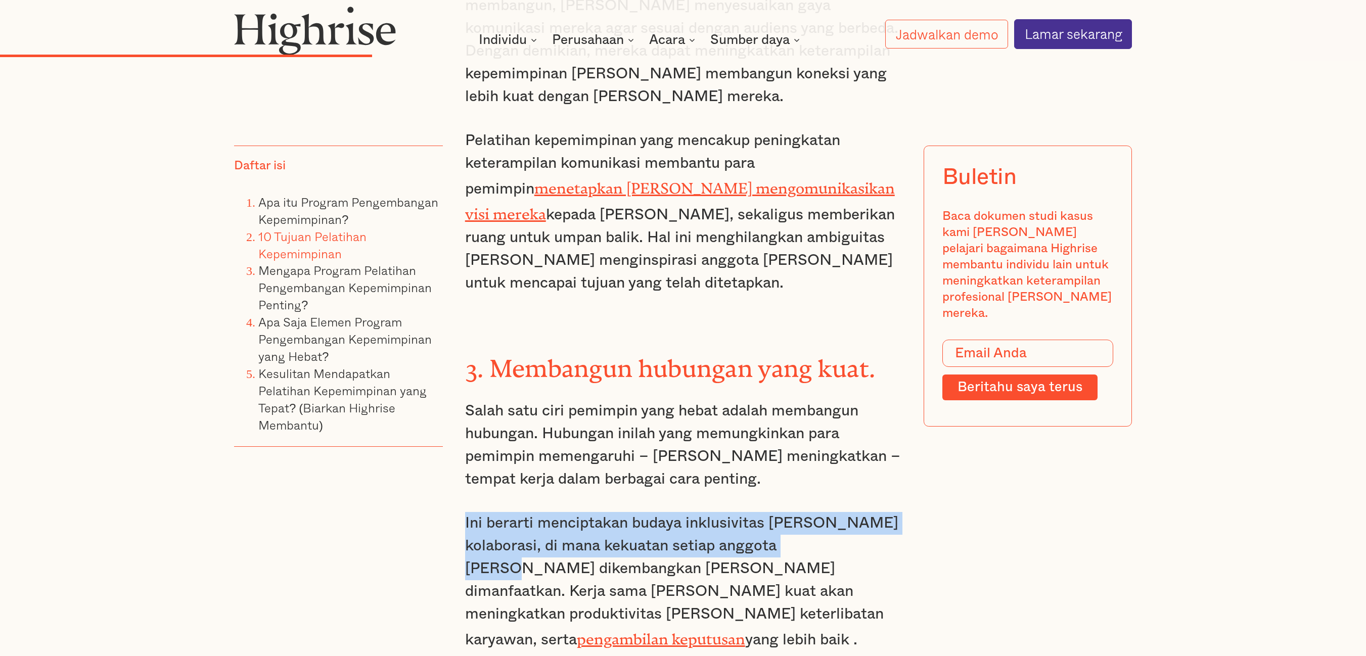
drag, startPoint x: 466, startPoint y: 157, endPoint x: 814, endPoint y: 173, distance: 348.3
click at [814, 516] on font "Ini berarti menciptakan budaya inklusivitas [PERSON_NAME] kolaborasi, di mana k…" at bounding box center [681, 582] width 433 height 132
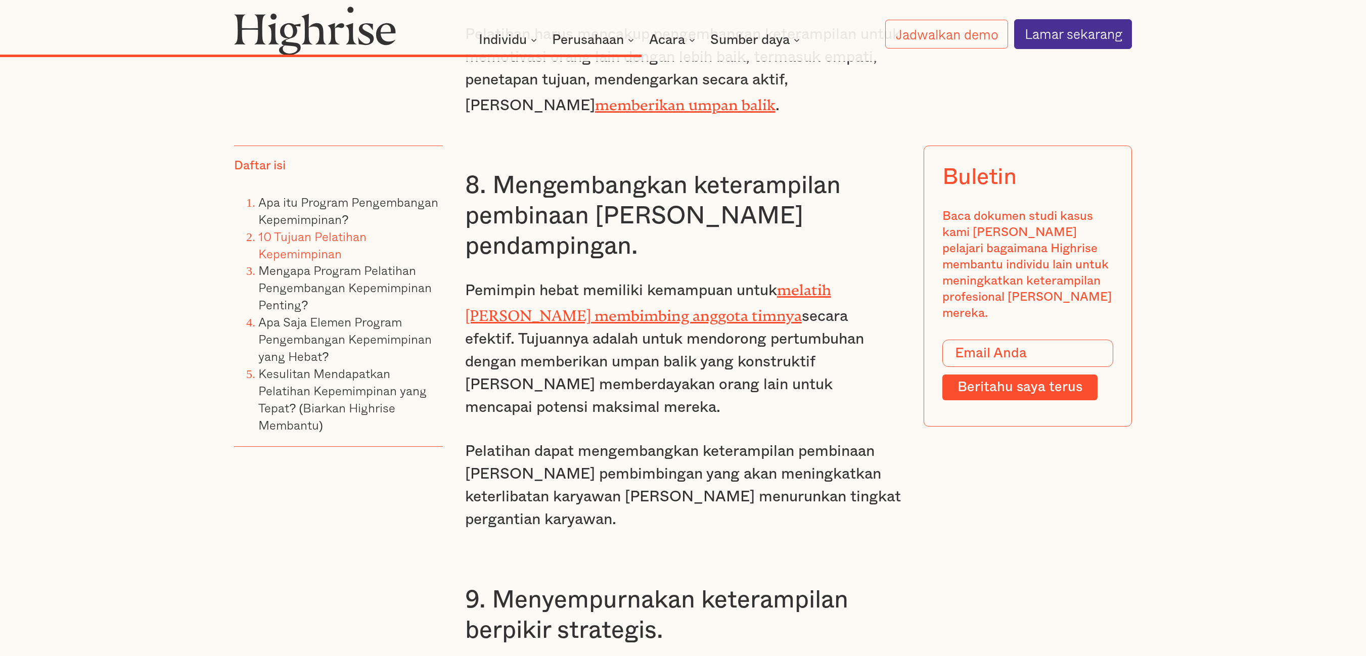
scroll to position [6569, 0]
